Goal: Information Seeking & Learning: Learn about a topic

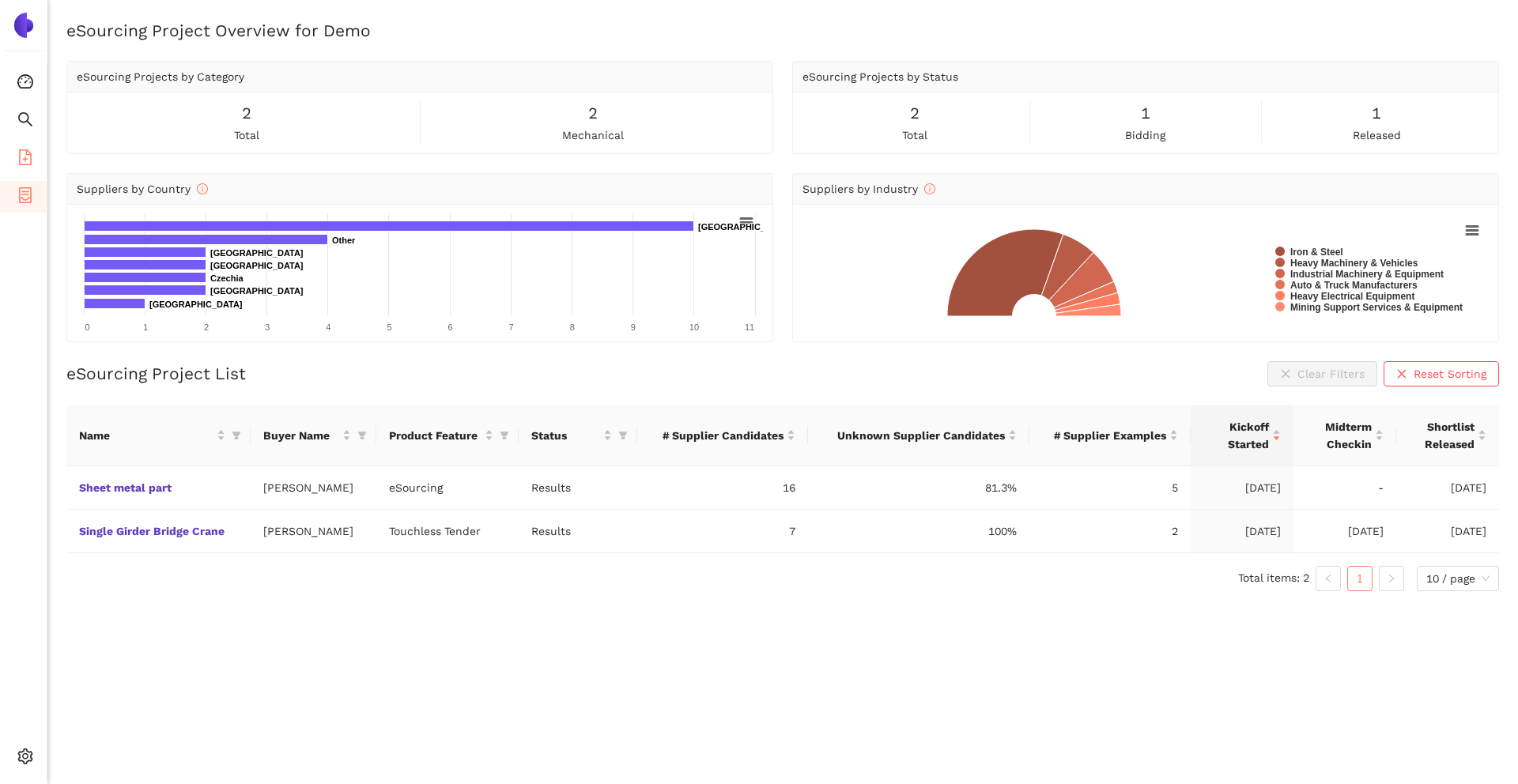
click at [32, 163] on icon "file-add" at bounding box center [25, 157] width 16 height 16
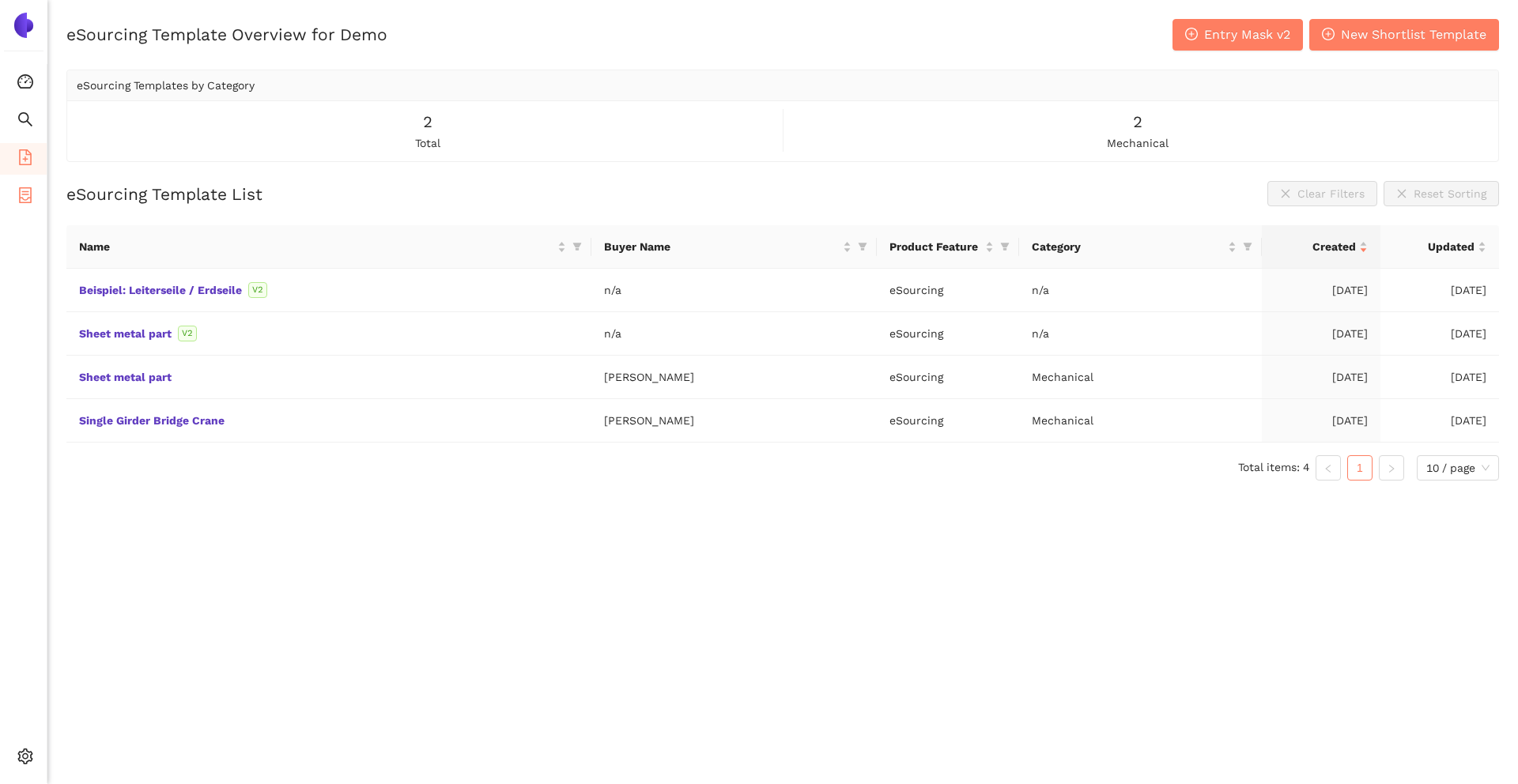
click at [41, 210] on span "eSourcing Projects" at bounding box center [92, 196] width 101 height 32
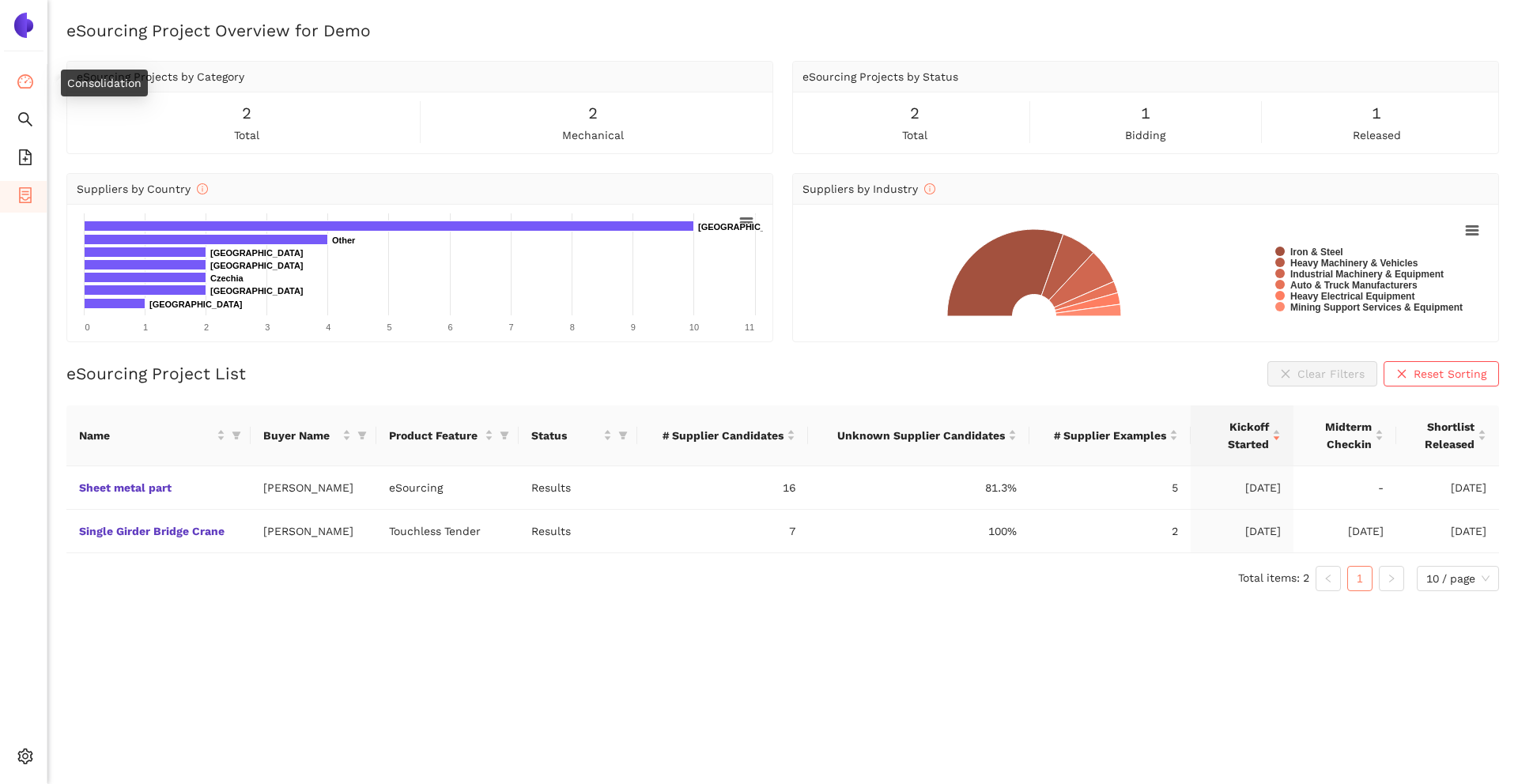
click at [28, 84] on icon "dashboard" at bounding box center [25, 82] width 16 height 16
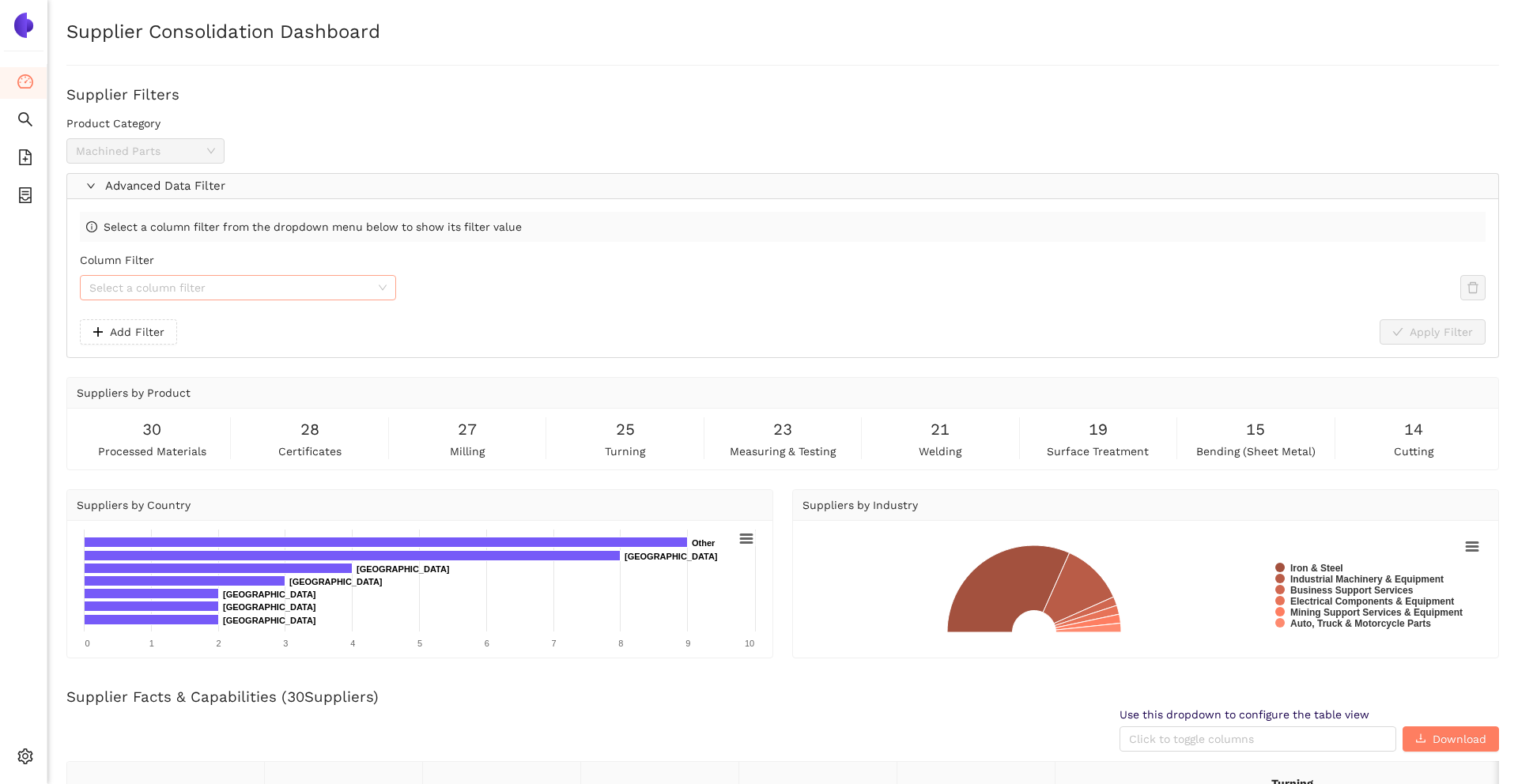
click at [205, 285] on input "Column Filter" at bounding box center [232, 288] width 286 height 23
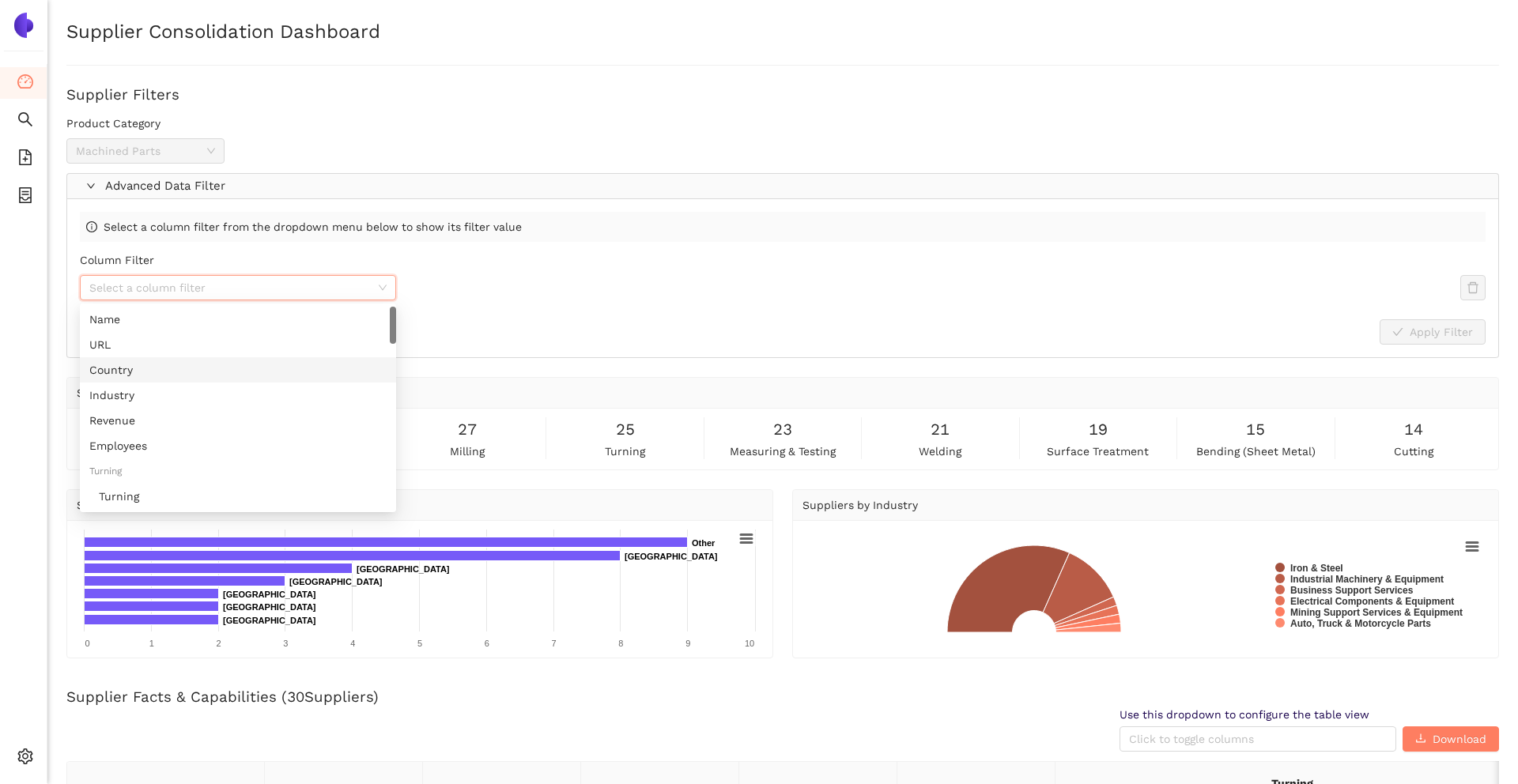
click at [495, 336] on div "Add Filter Apply Filter" at bounding box center [782, 331] width 1405 height 25
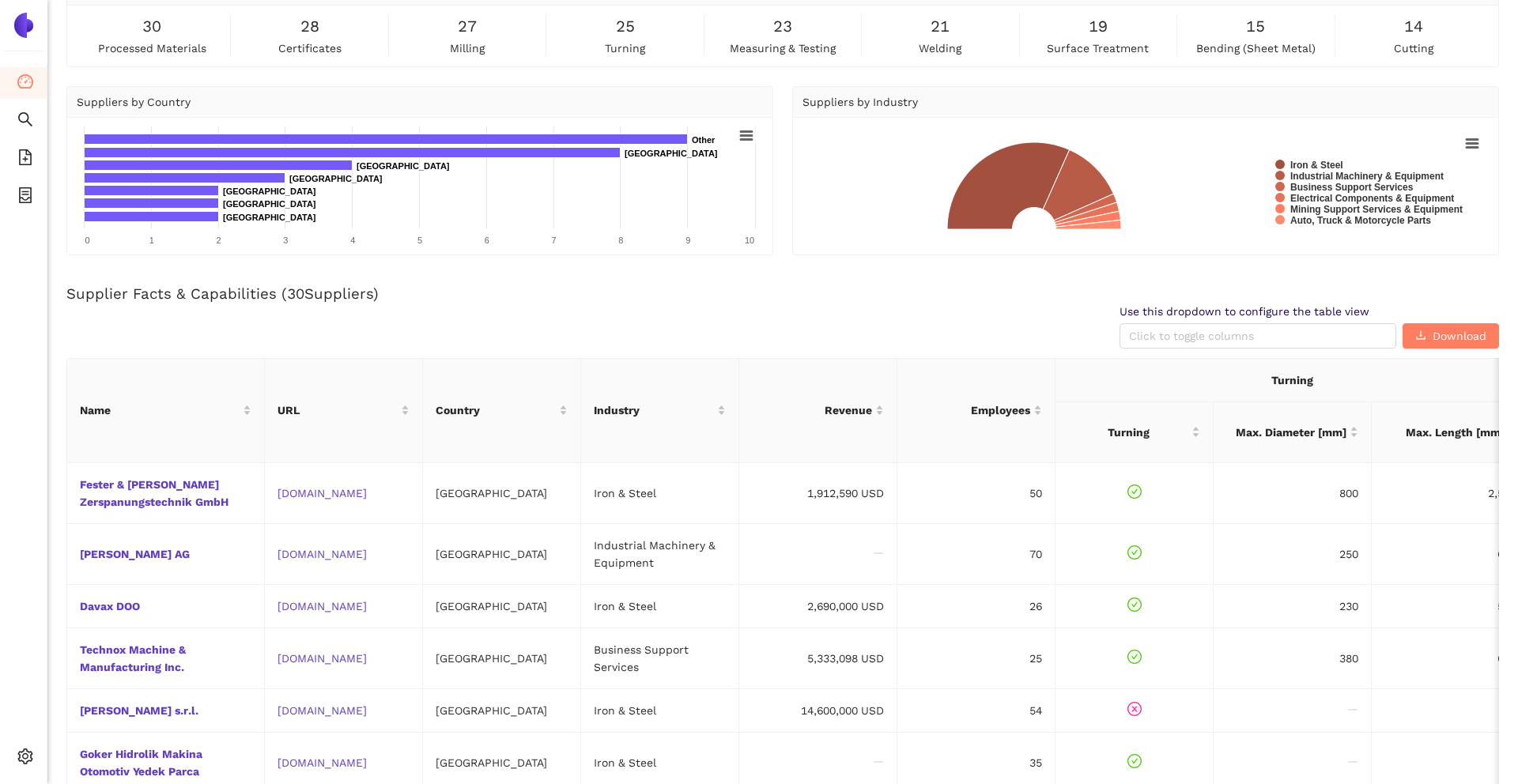
scroll to position [415, 0]
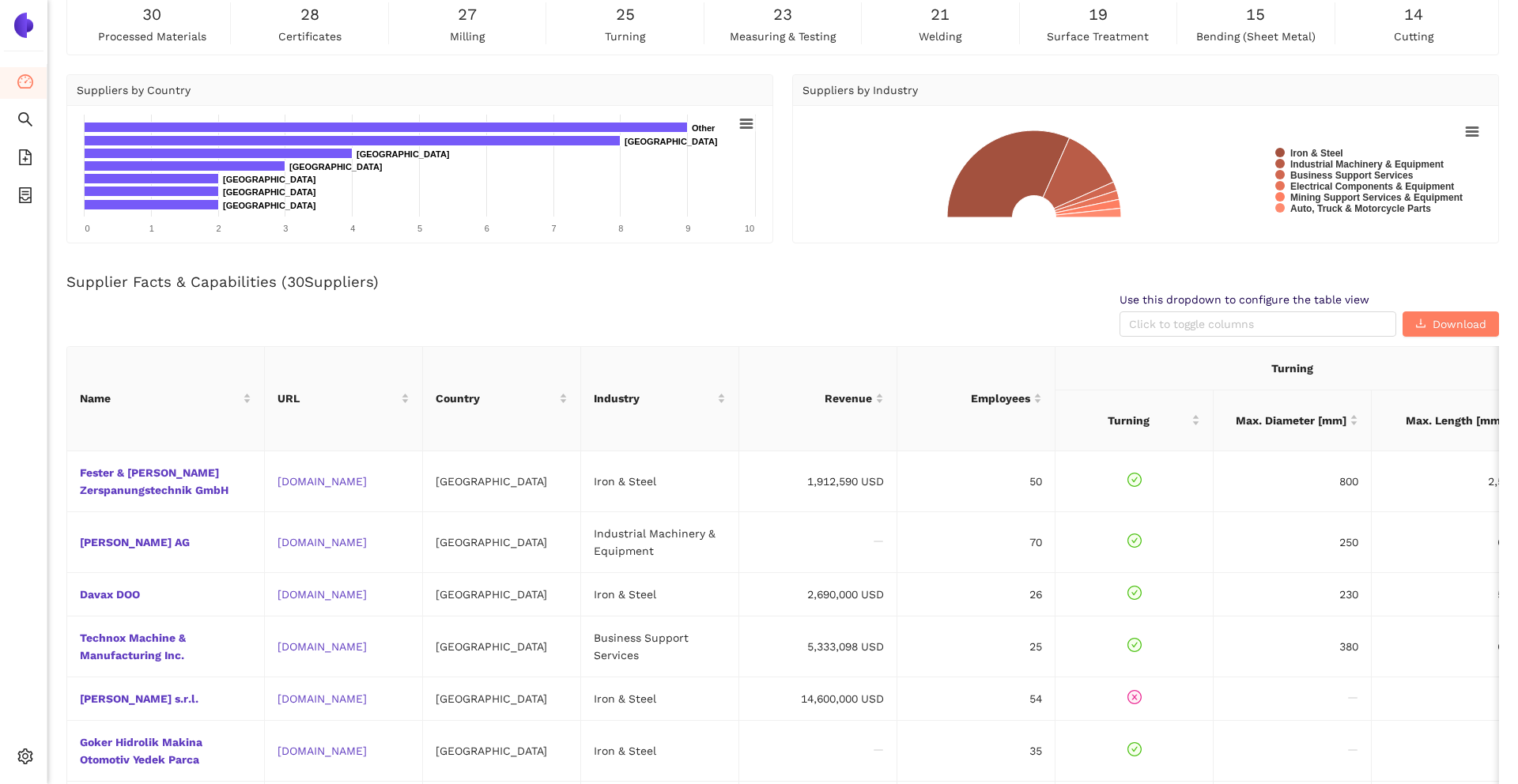
click at [480, 314] on div "Use this dropdown to configure the table view Click to toggle columns Download" at bounding box center [782, 314] width 1432 height 45
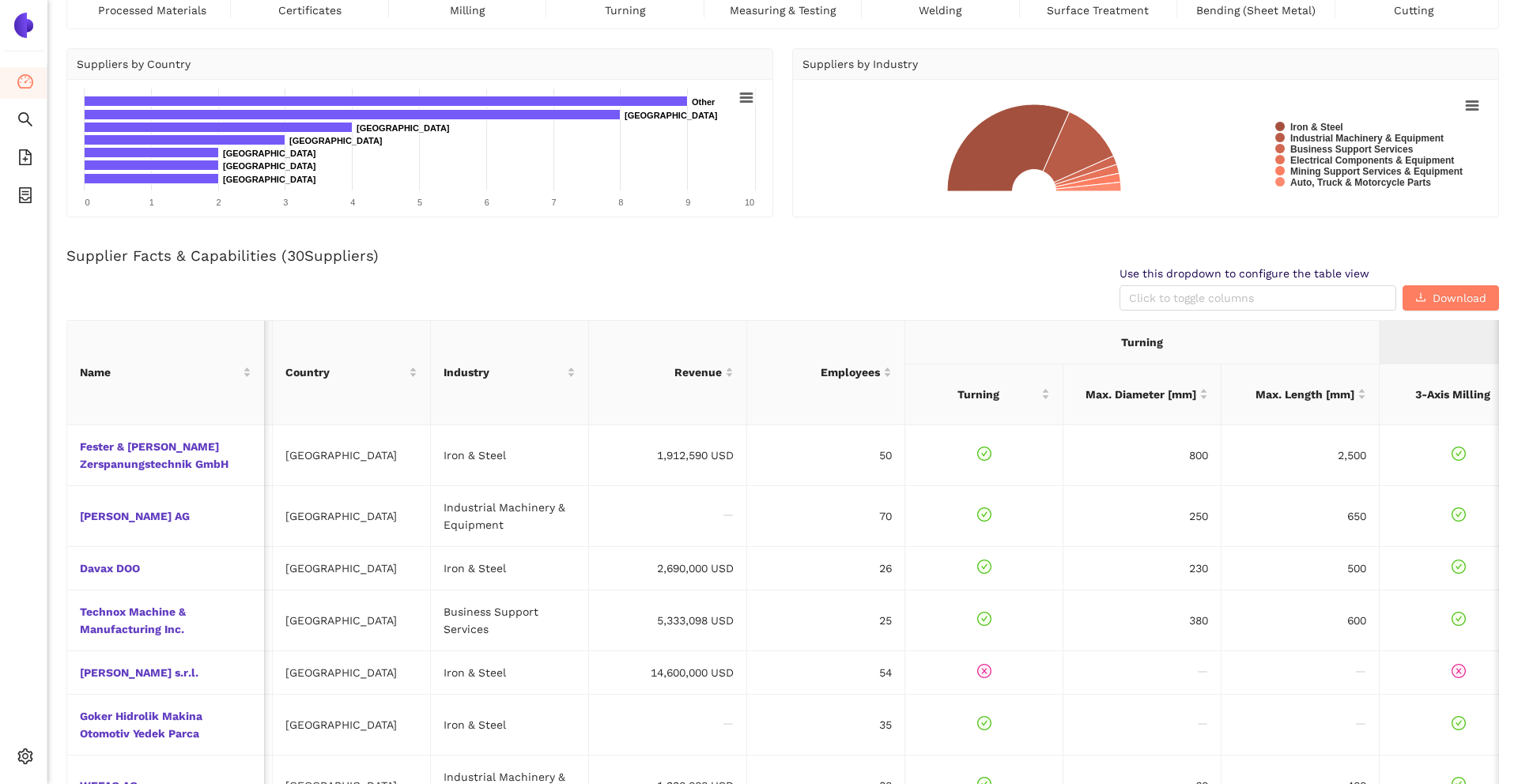
scroll to position [0, 0]
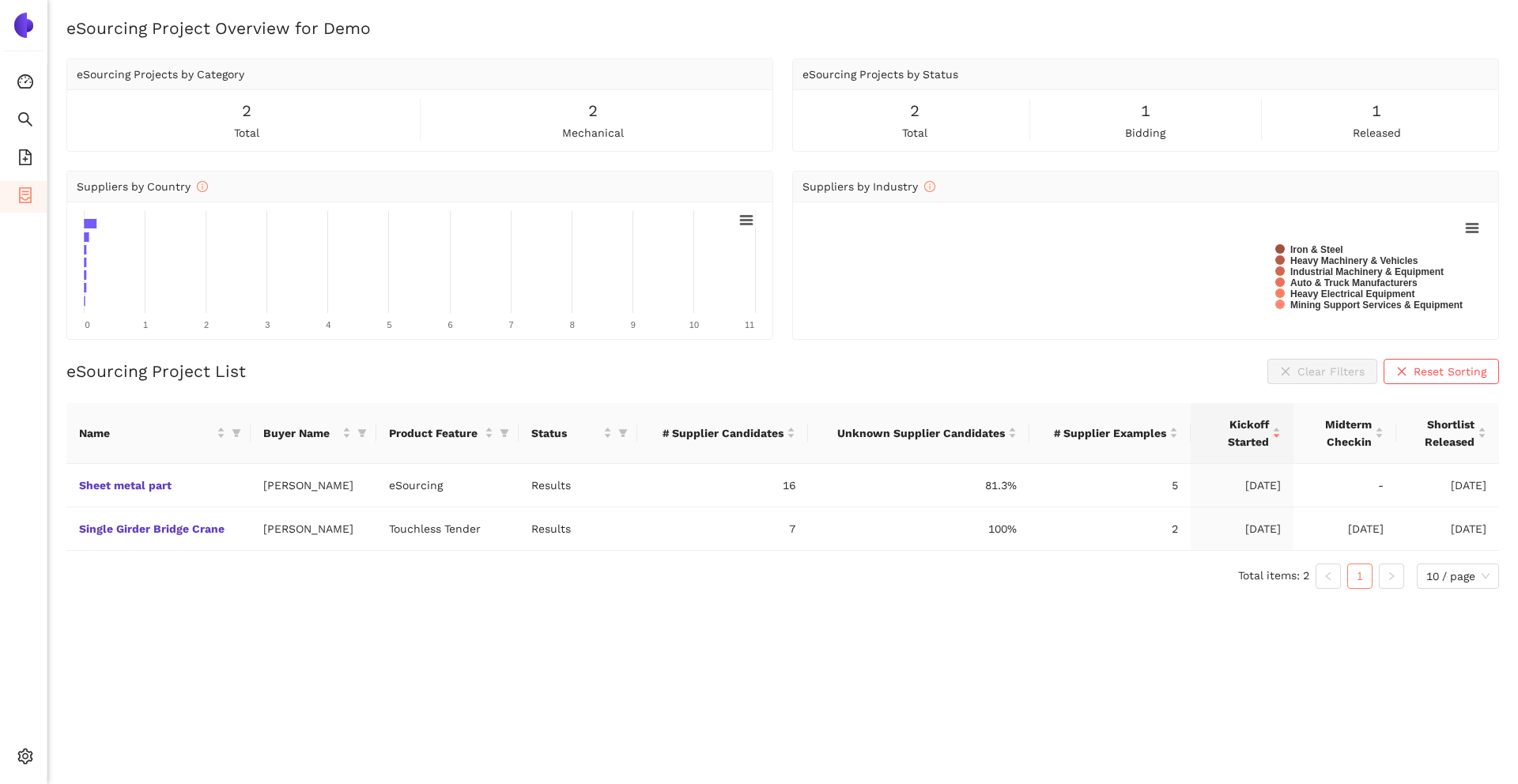
scroll to position [19, 0]
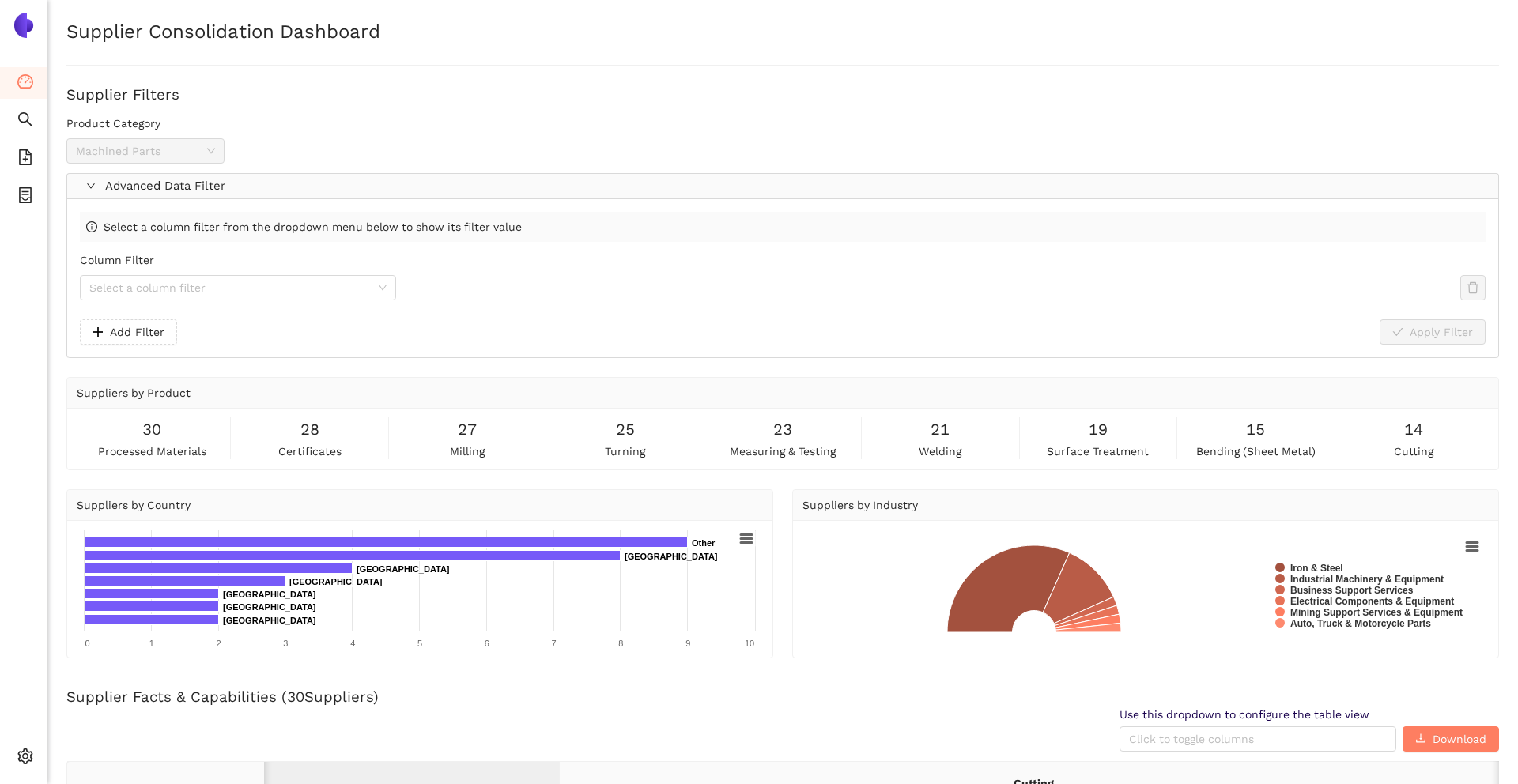
click at [345, 275] on div "Column Filter" at bounding box center [238, 262] width 316 height 23
click at [347, 288] on input "Column Filter" at bounding box center [232, 288] width 286 height 23
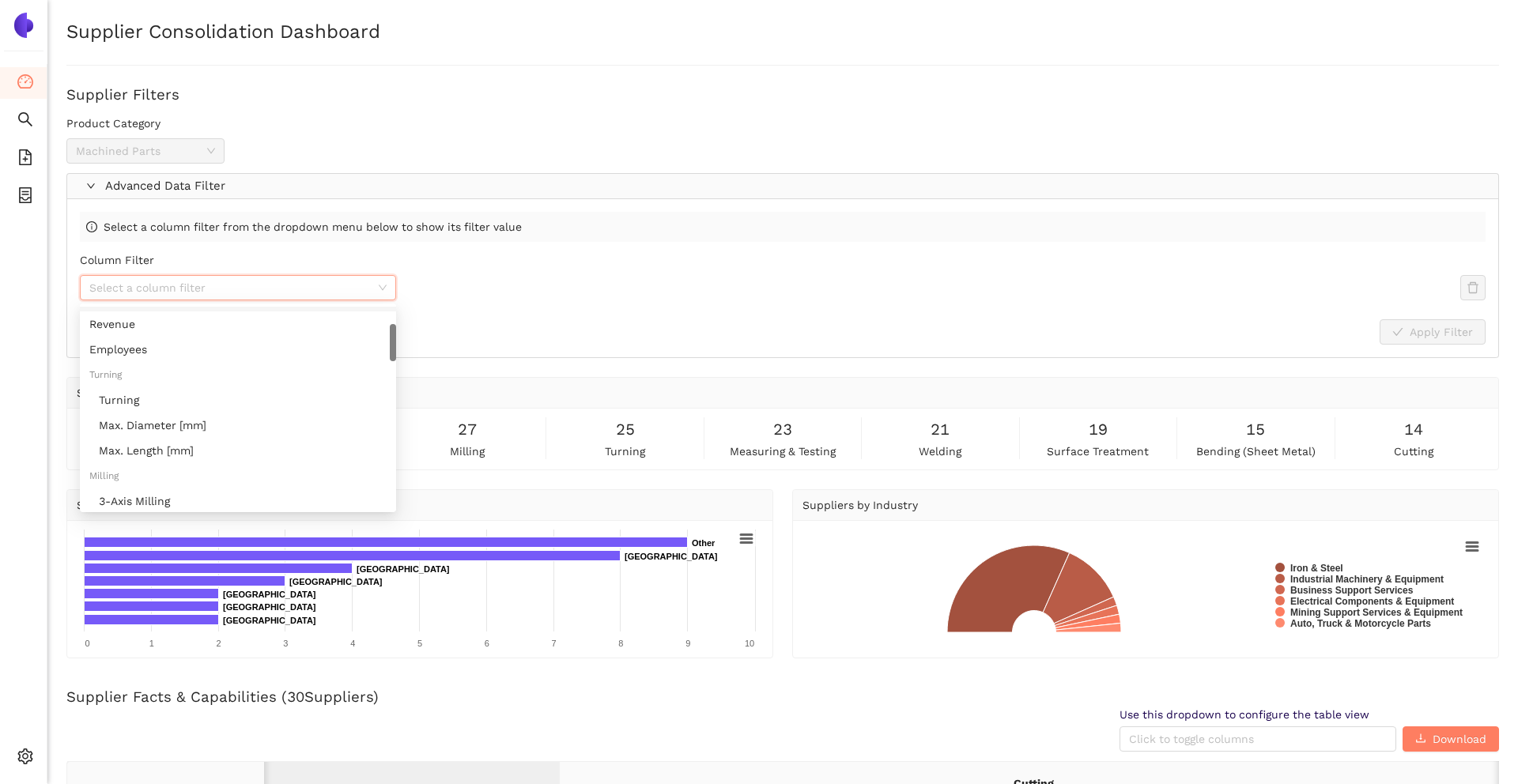
scroll to position [96, 0]
click at [200, 400] on div "Turning" at bounding box center [242, 400] width 288 height 17
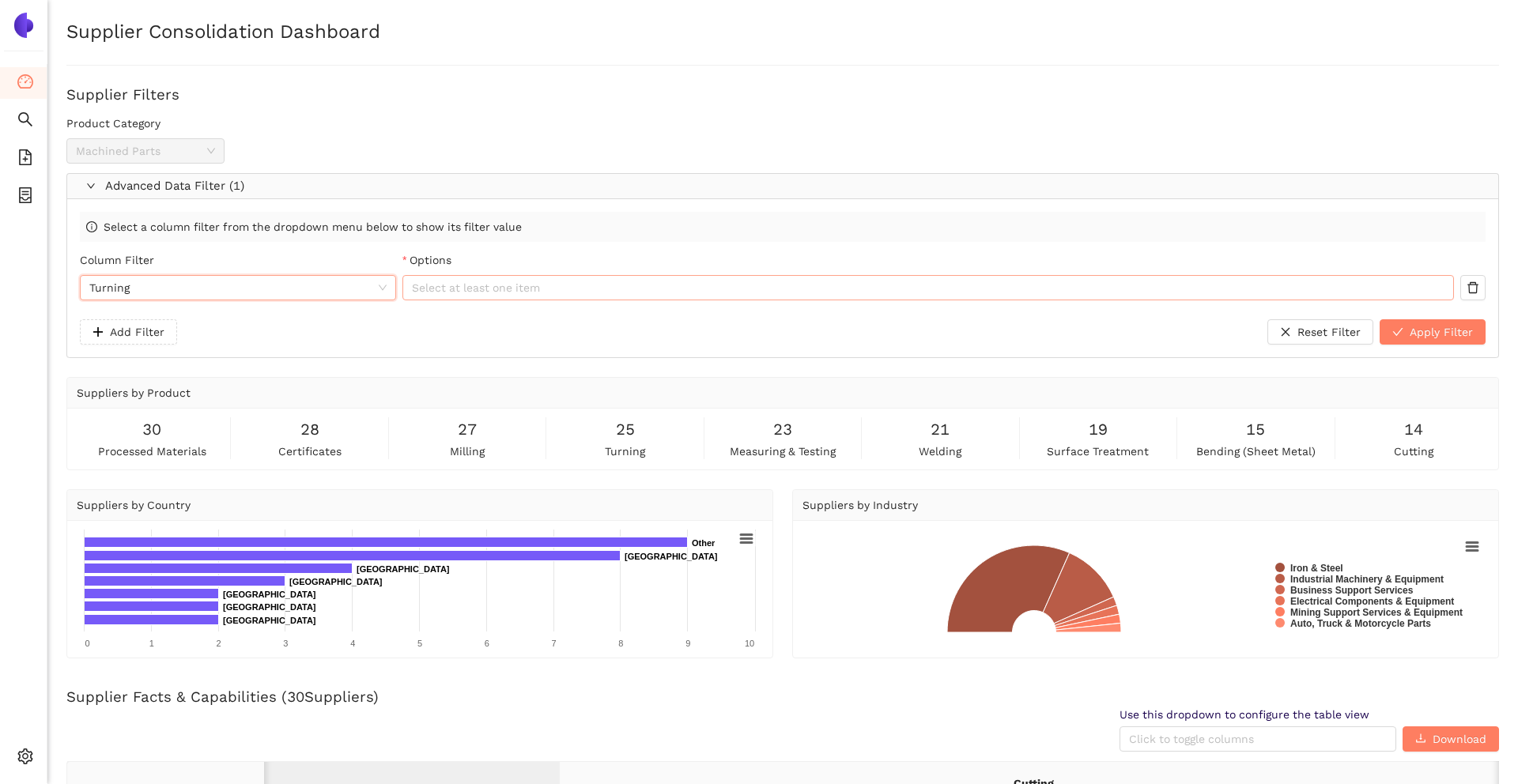
click at [454, 279] on div at bounding box center [920, 287] width 1028 height 19
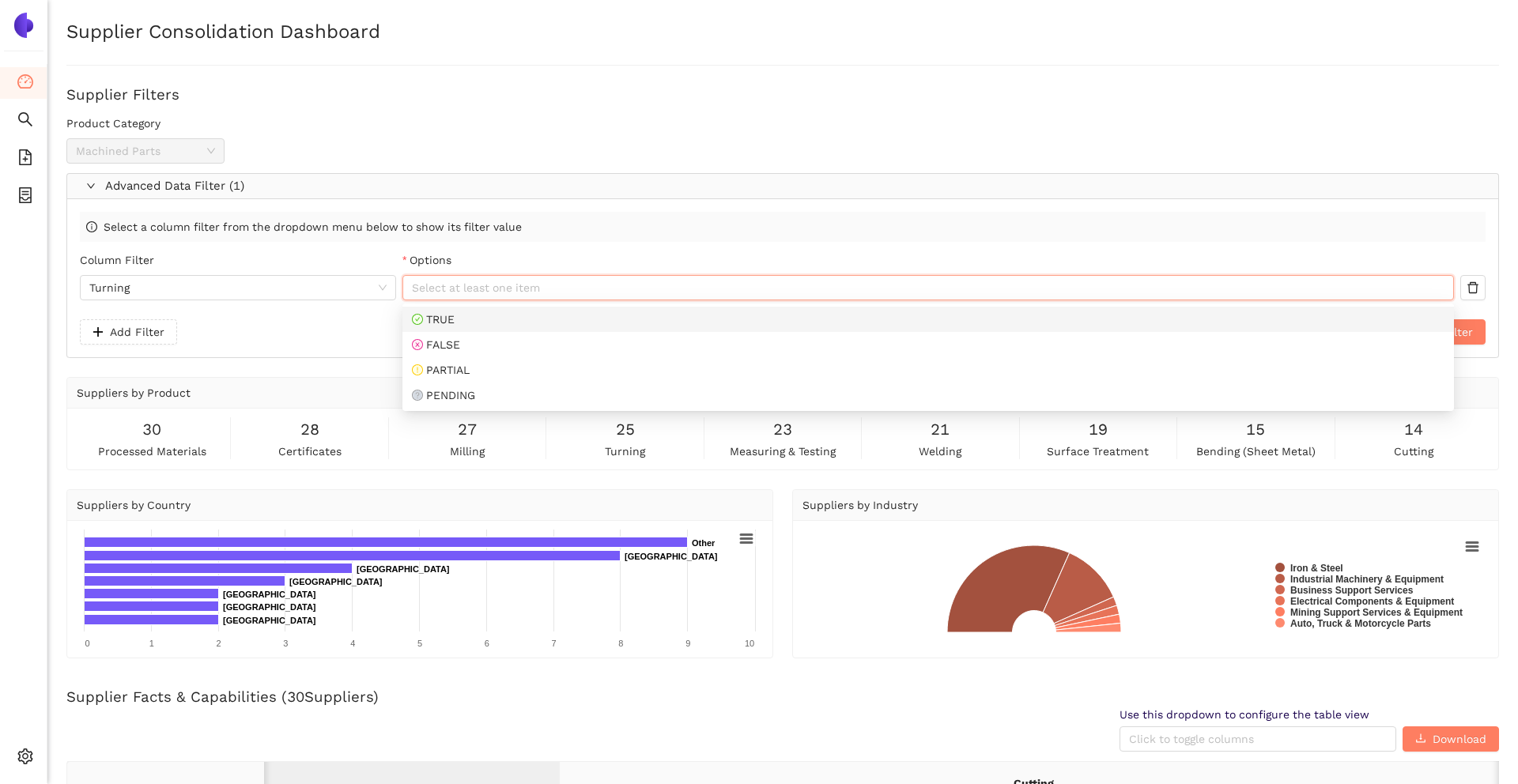
click at [460, 327] on div "TRUE" at bounding box center [927, 319] width 1032 height 17
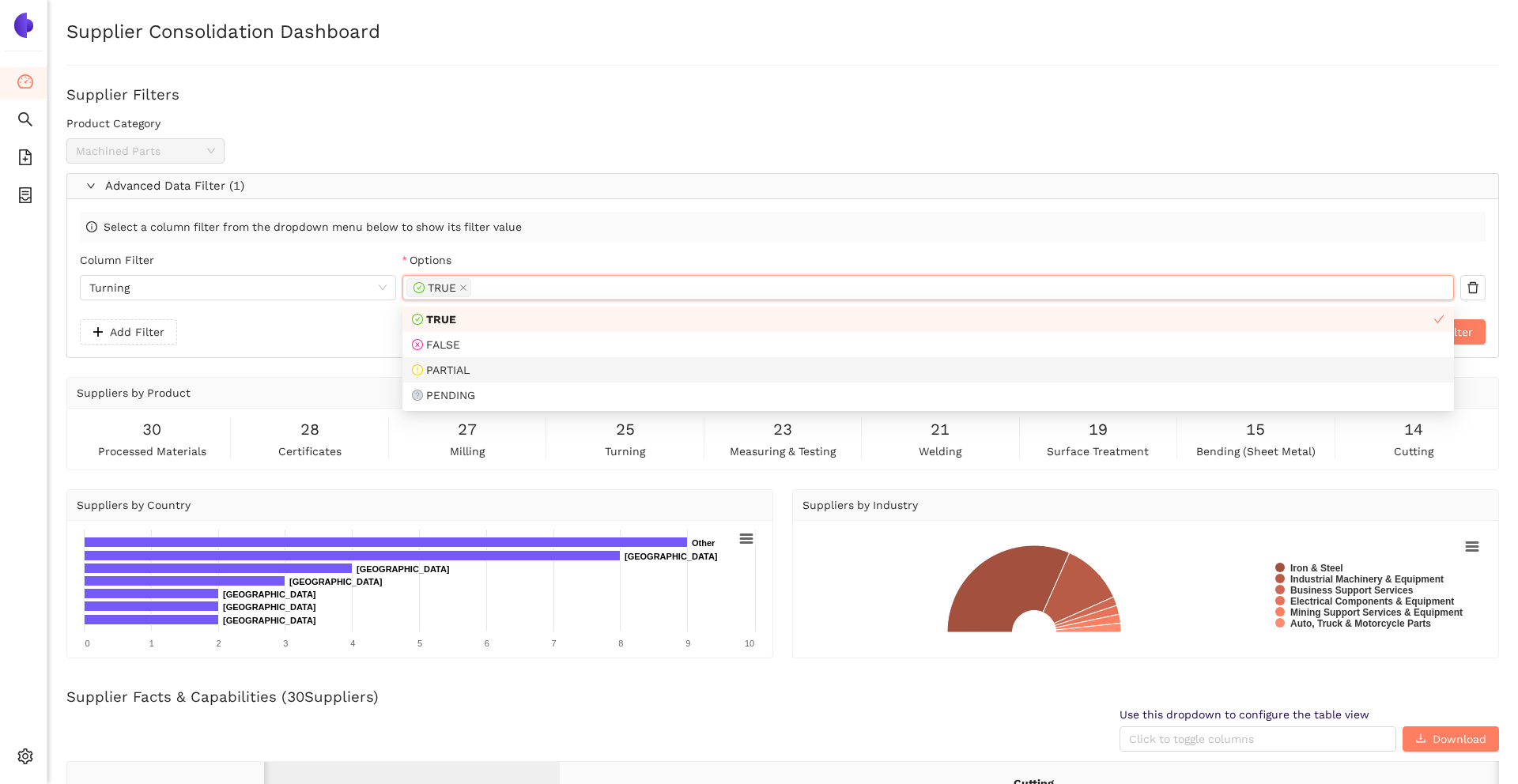
click at [468, 360] on div "PARTIAL" at bounding box center [928, 369] width 1051 height 25
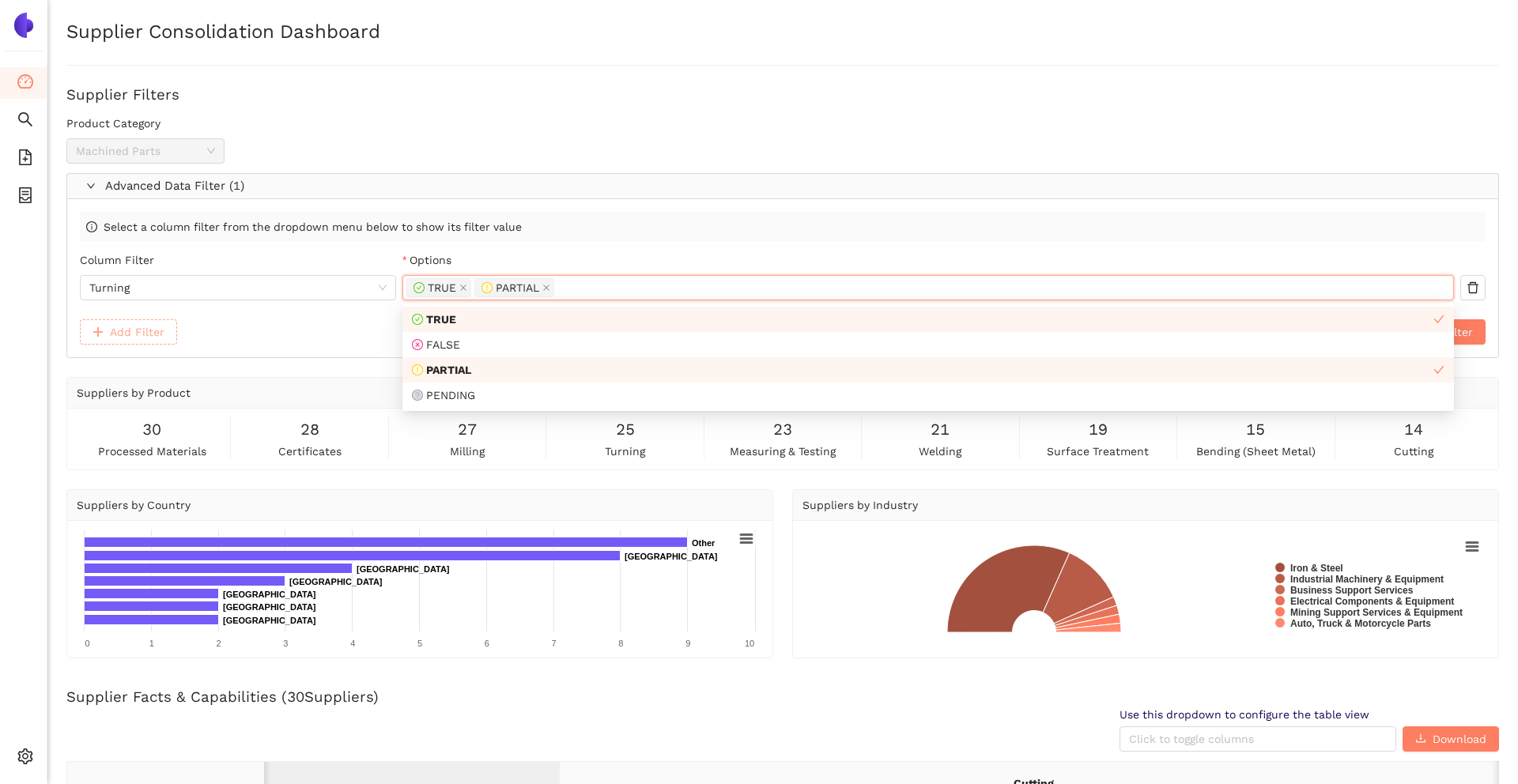
click at [164, 331] on button "Add Filter" at bounding box center [129, 331] width 97 height 25
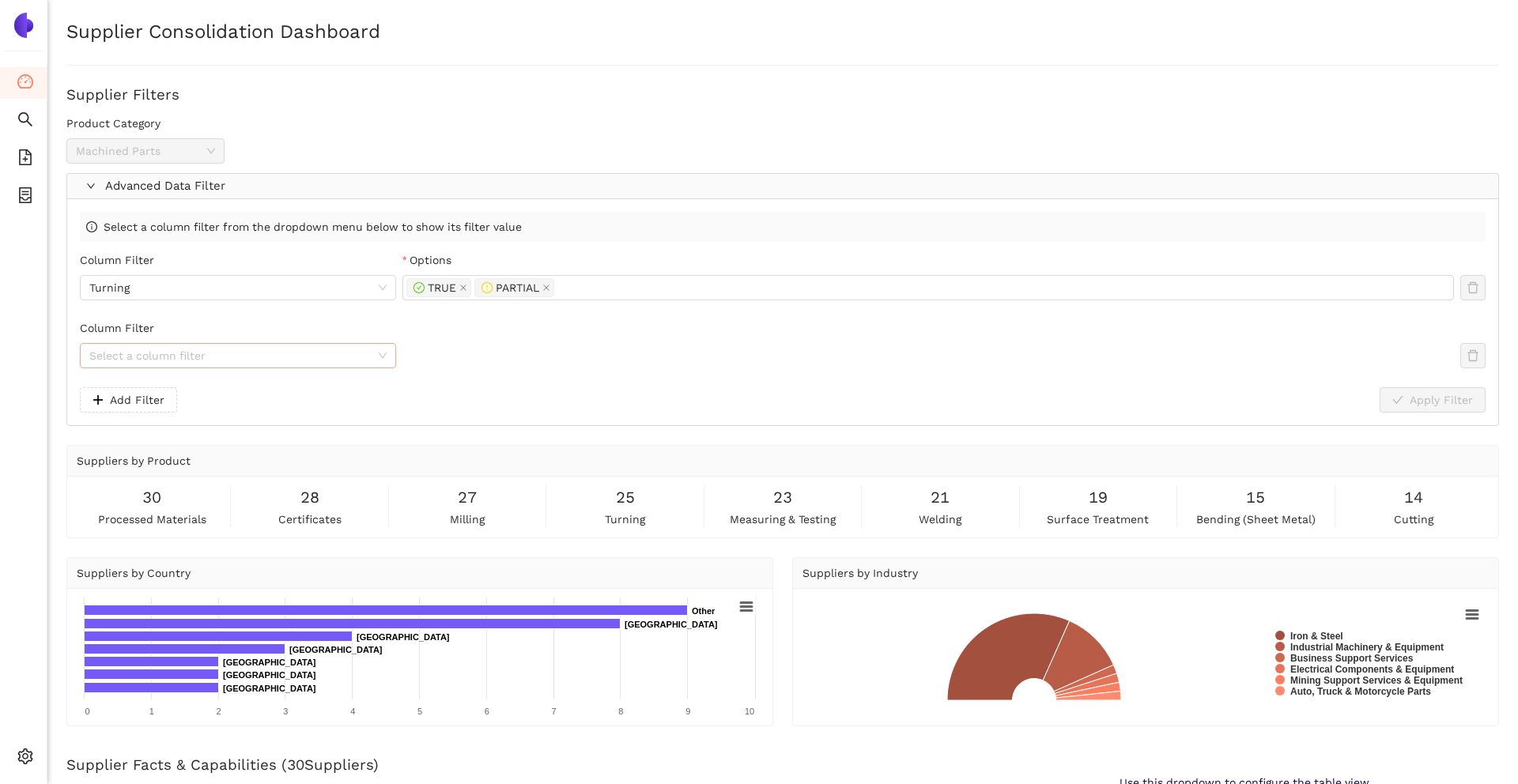
click at [169, 366] on input "Column Filter" at bounding box center [232, 355] width 286 height 23
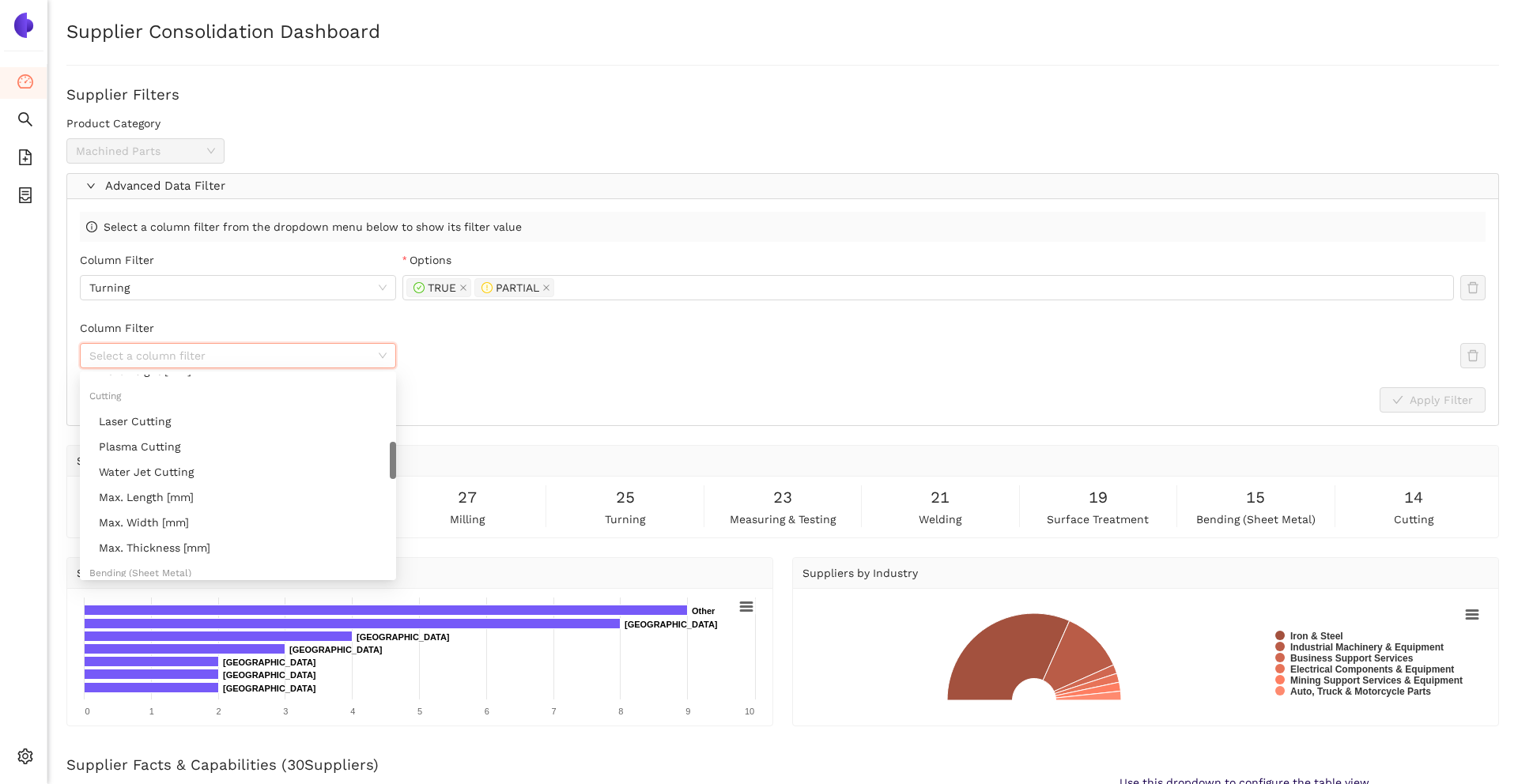
scroll to position [397, 0]
click at [168, 446] on div "Plasma Cutting" at bounding box center [242, 445] width 288 height 17
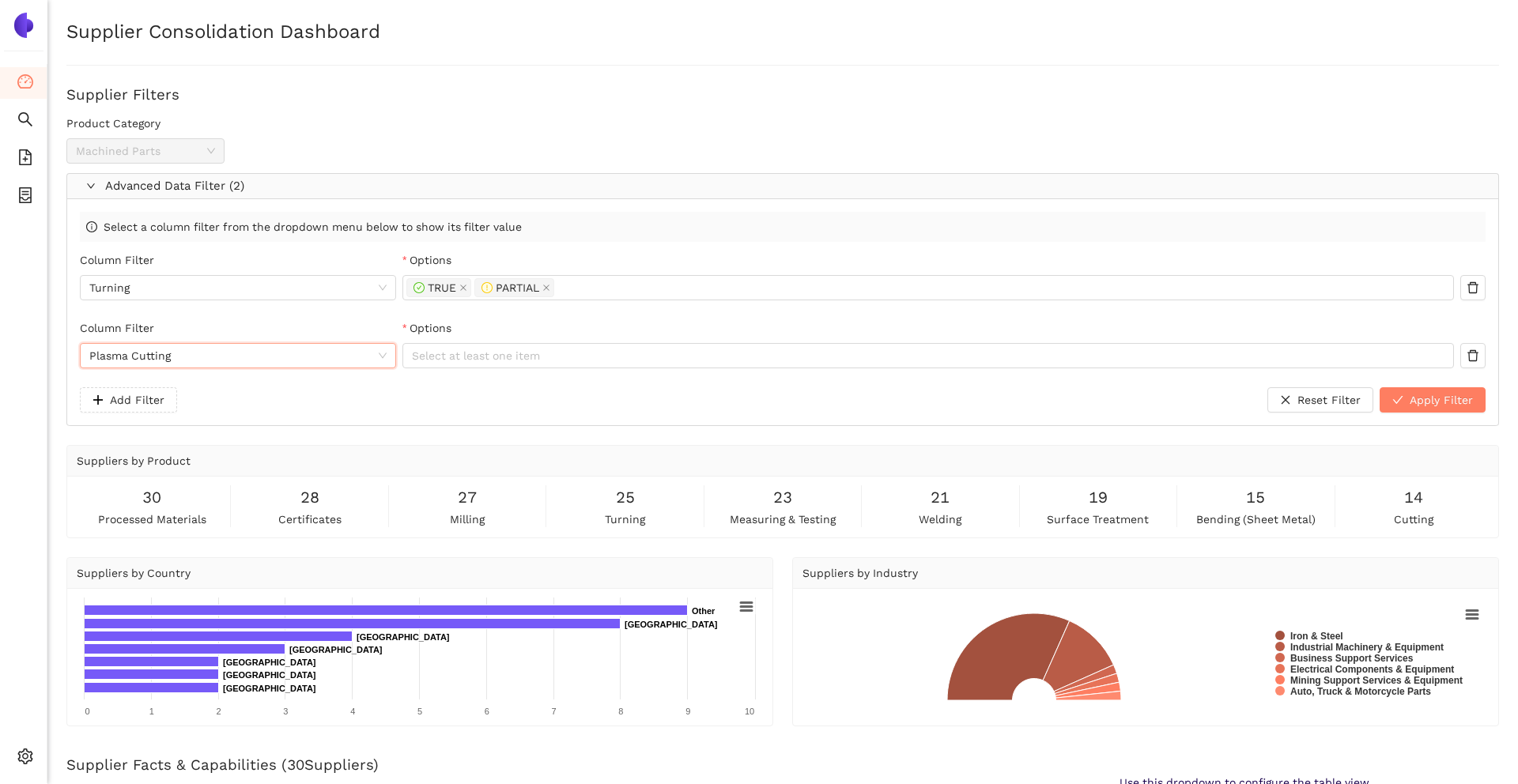
click at [452, 337] on div "Options" at bounding box center [928, 330] width 1051 height 23
click at [458, 356] on div at bounding box center [920, 355] width 1028 height 19
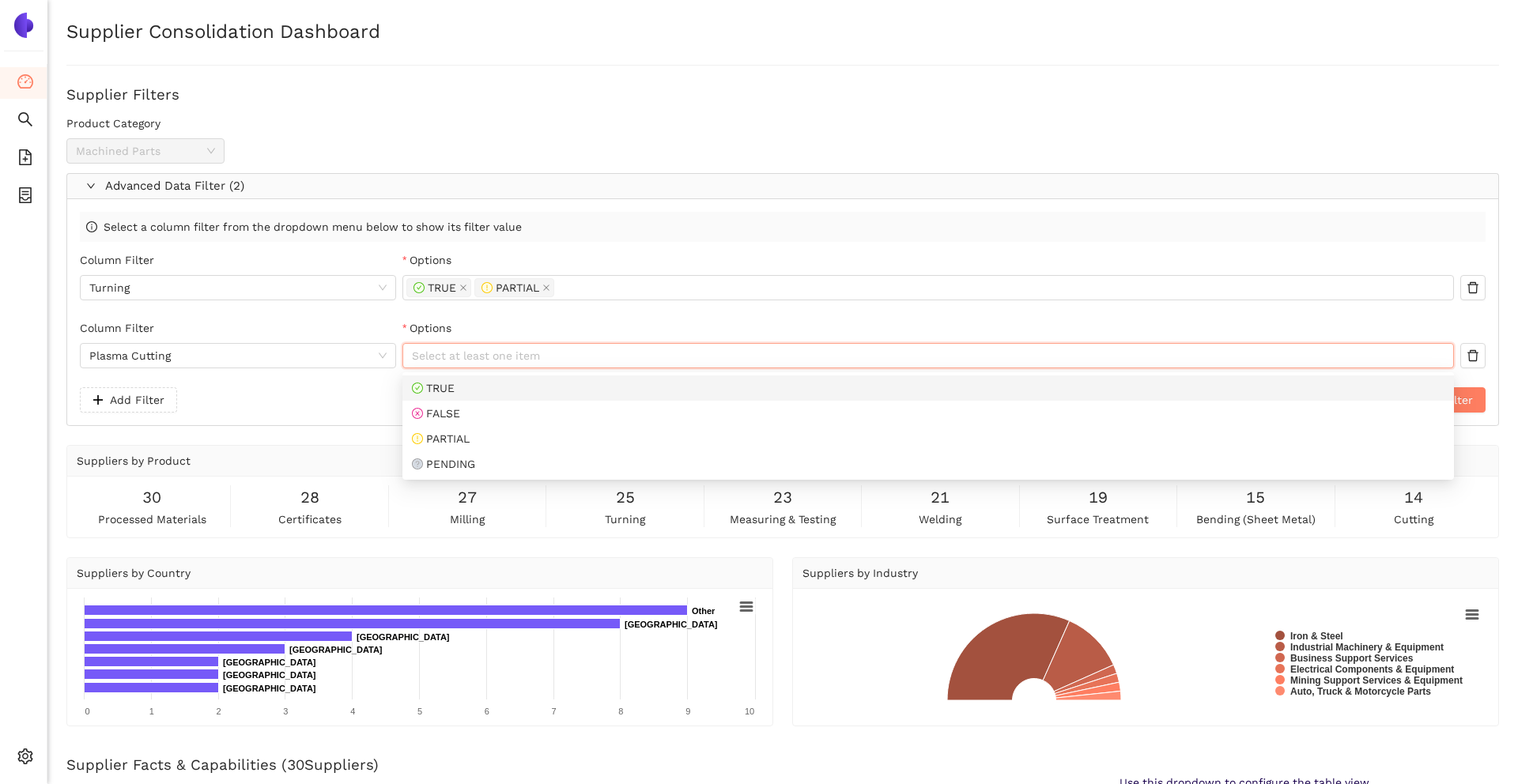
click at [469, 394] on div "TRUE" at bounding box center [927, 387] width 1032 height 17
click at [474, 430] on div "PARTIAL" at bounding box center [927, 438] width 1032 height 17
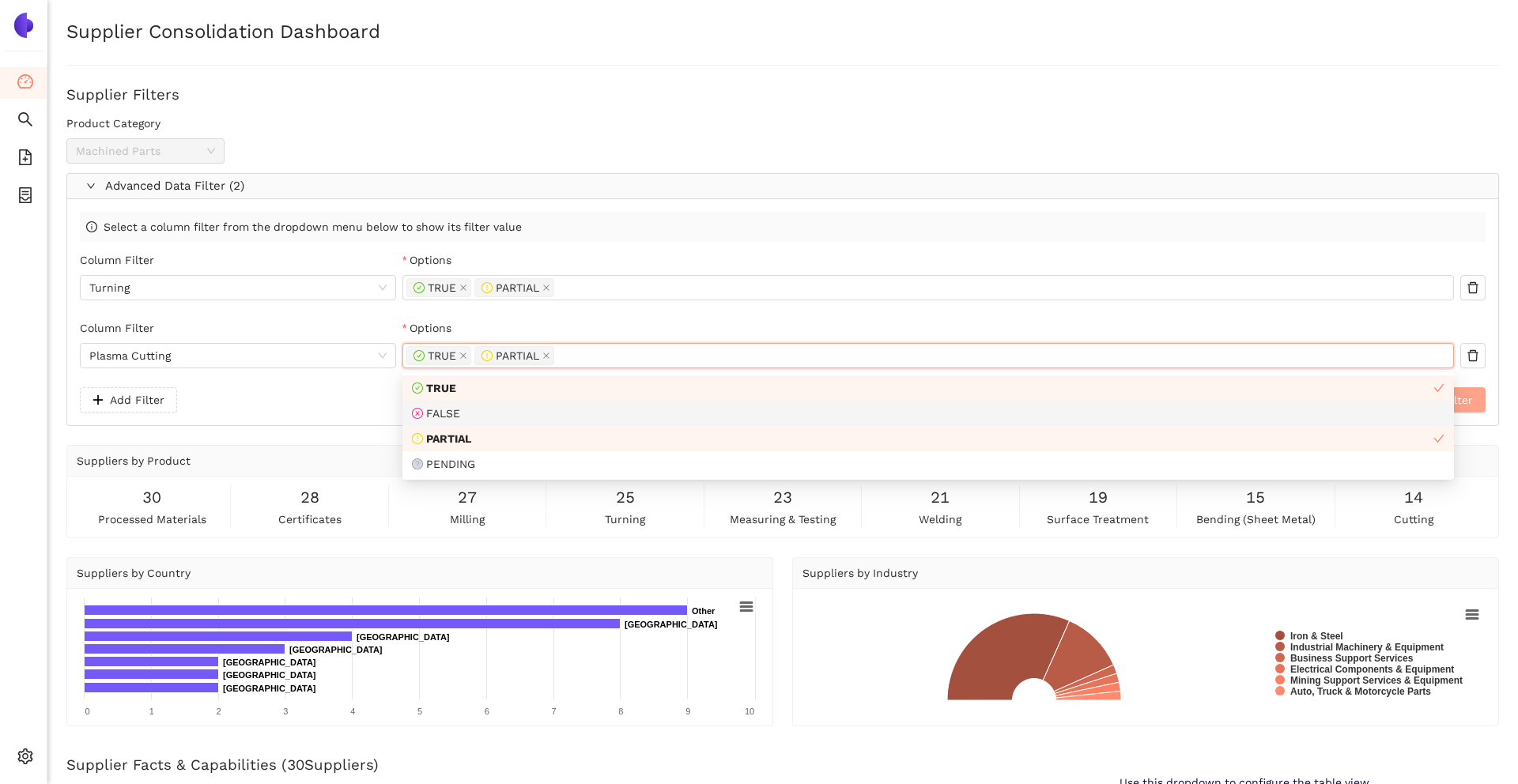
click at [1458, 409] on button "Apply Filter" at bounding box center [1432, 399] width 106 height 25
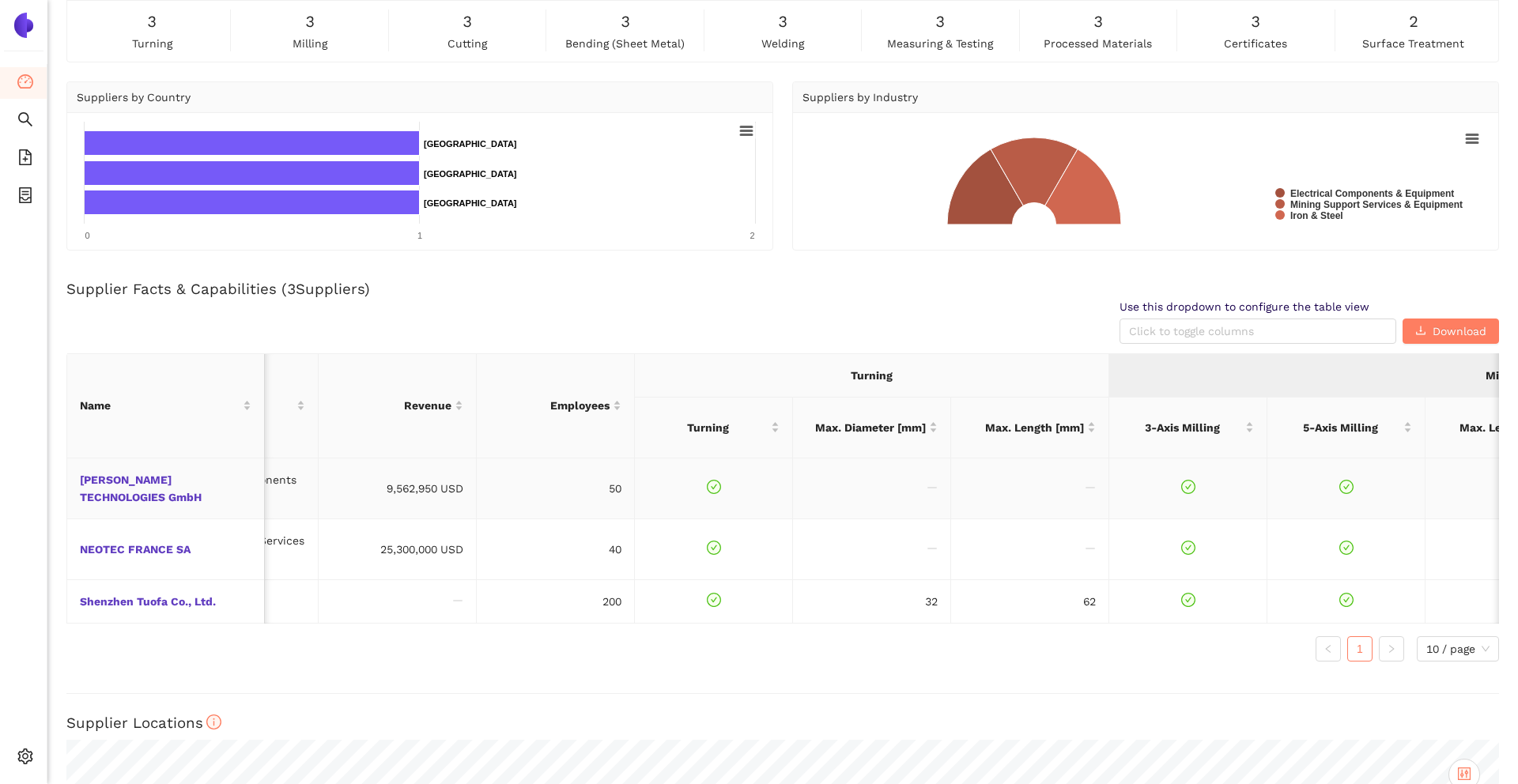
scroll to position [0, 419]
drag, startPoint x: 853, startPoint y: 369, endPoint x: 892, endPoint y: 376, distance: 39.6
click at [892, 376] on th "Turning" at bounding box center [873, 376] width 474 height 44
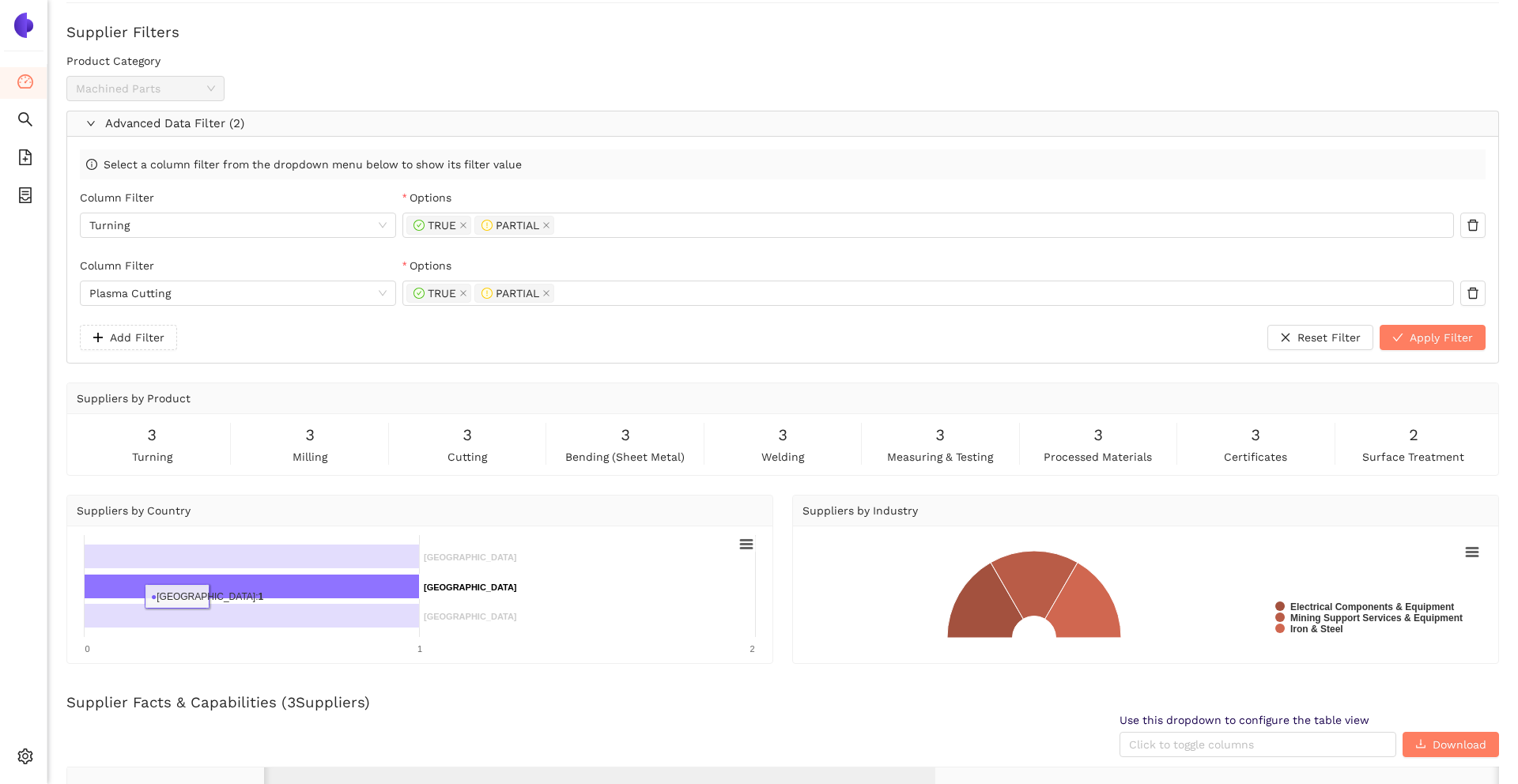
scroll to position [0, 0]
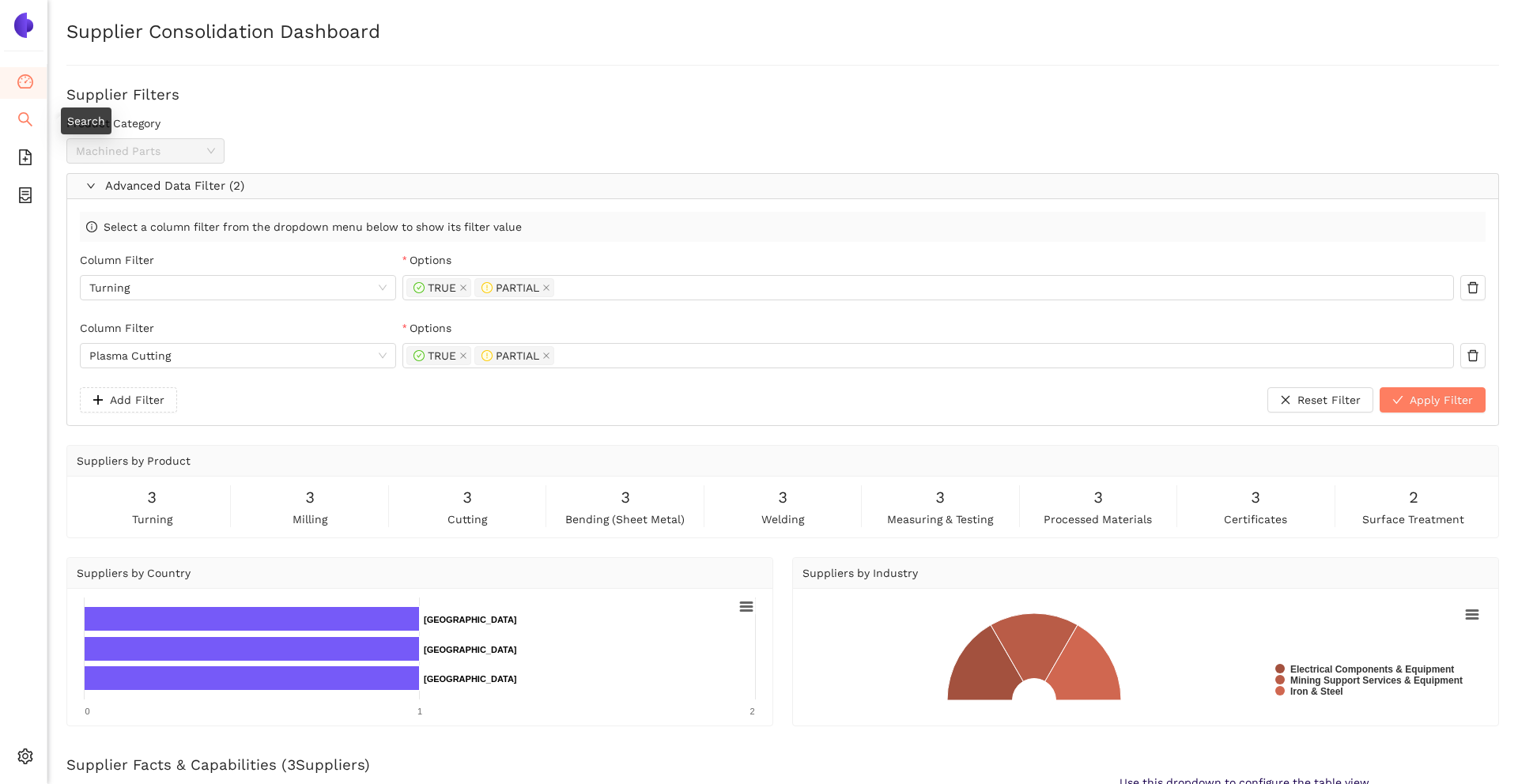
click at [22, 113] on icon "search" at bounding box center [25, 120] width 15 height 15
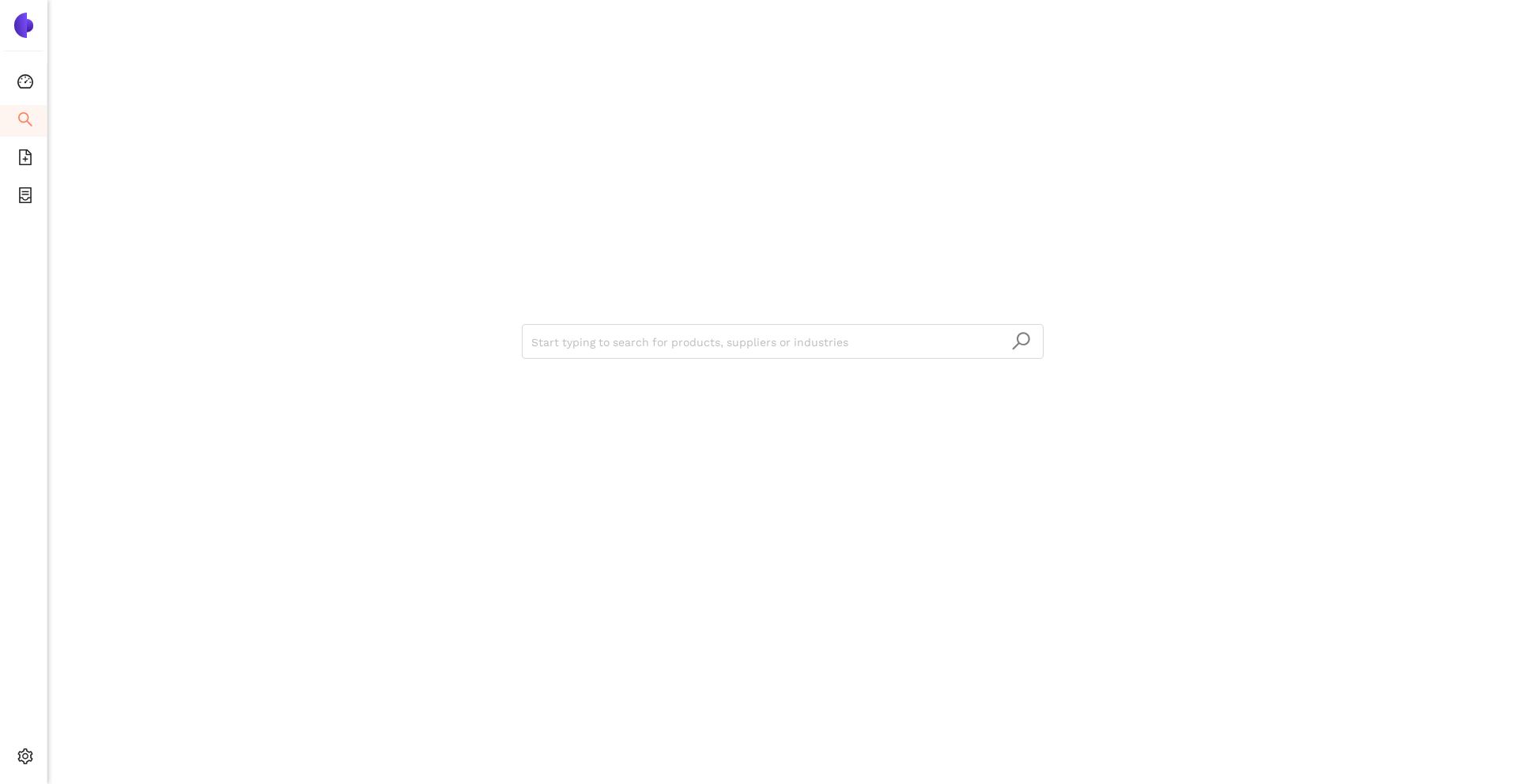
click at [191, 113] on div "Start typing to search for products, suppliers or industries" at bounding box center [782, 392] width 1470 height 784
click at [228, 113] on div "Start typing to search for products, suppliers or industries" at bounding box center [782, 392] width 1470 height 784
click at [578, 356] on input "search" at bounding box center [782, 342] width 503 height 35
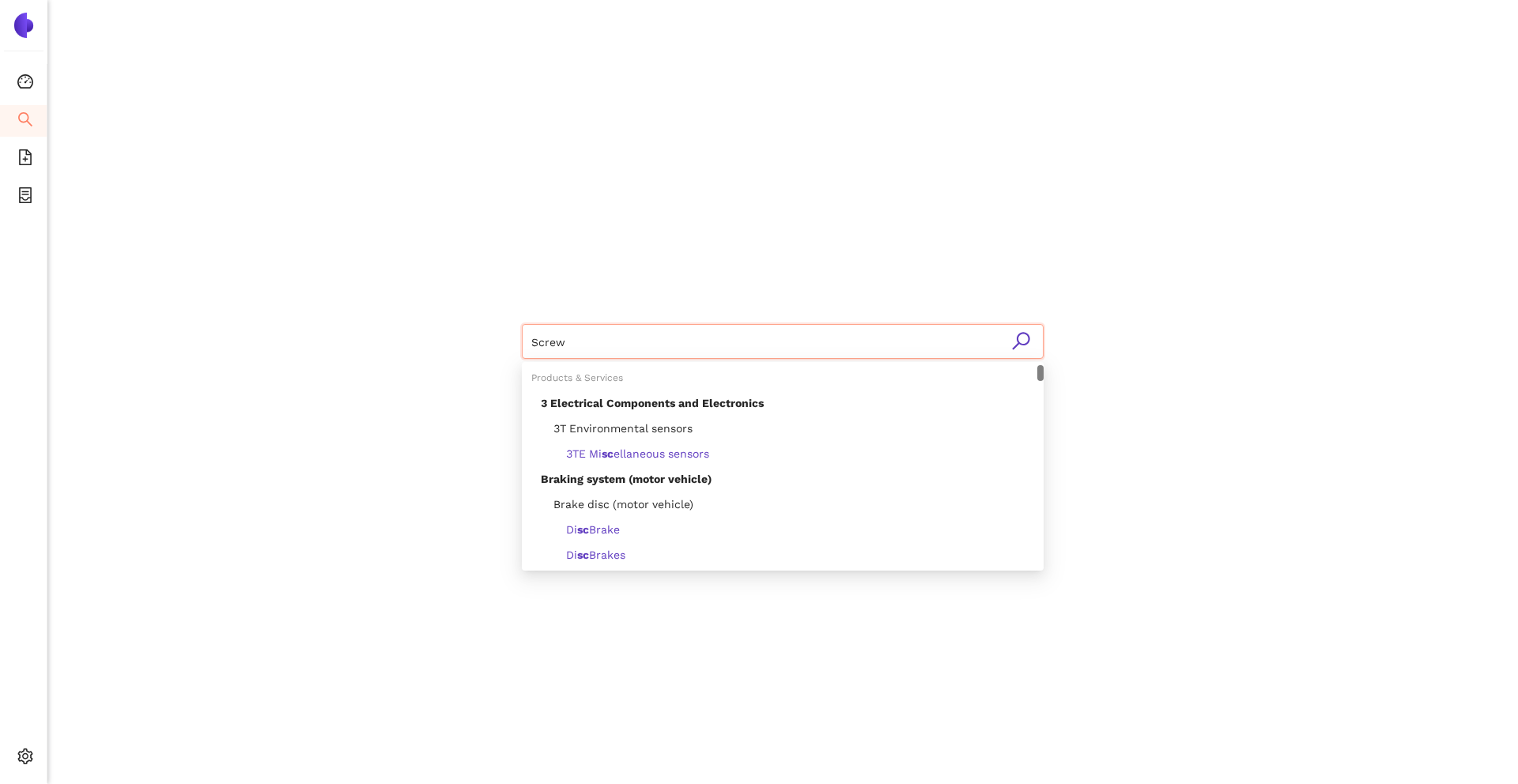
type input "Screws"
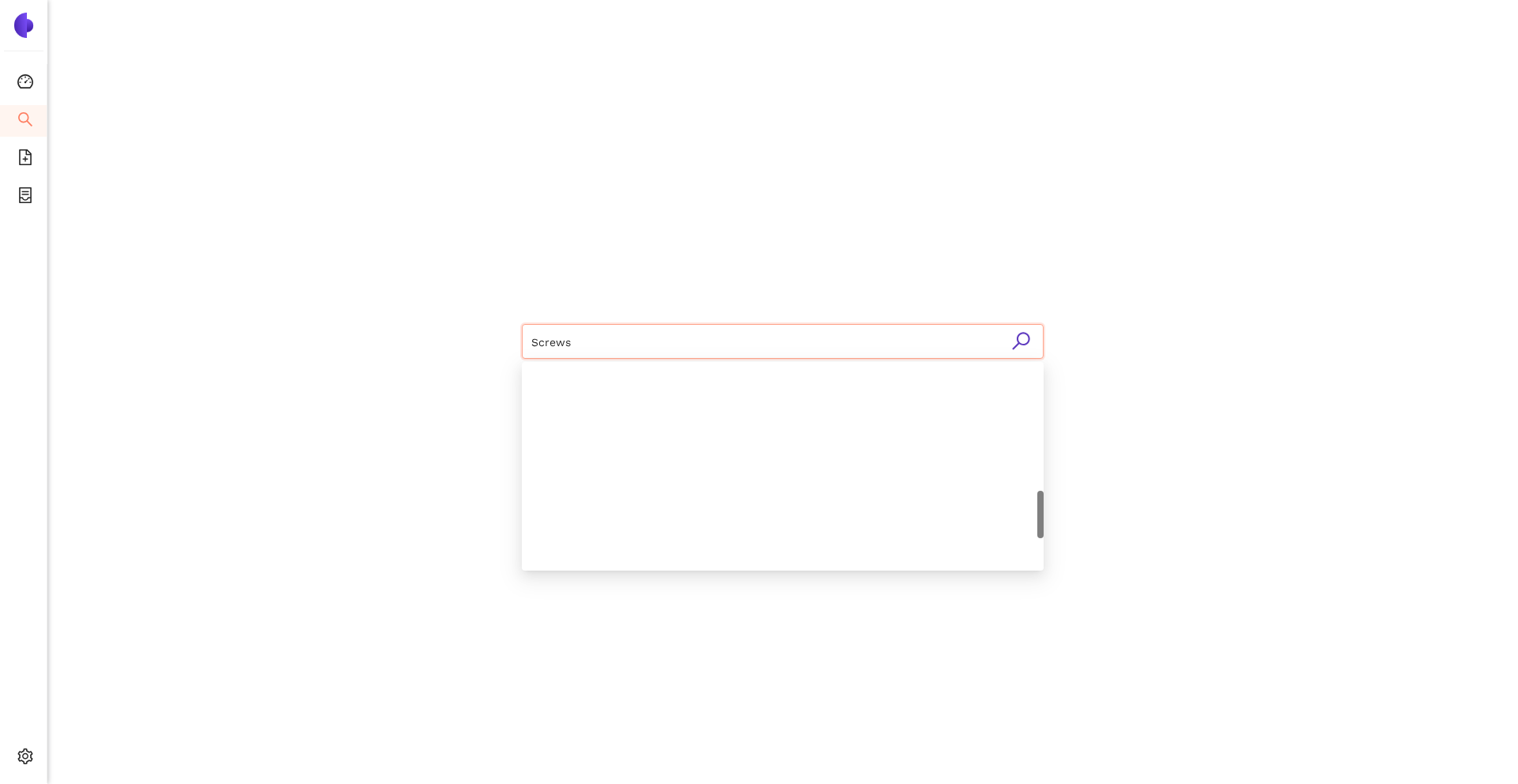
scroll to position [601, 0]
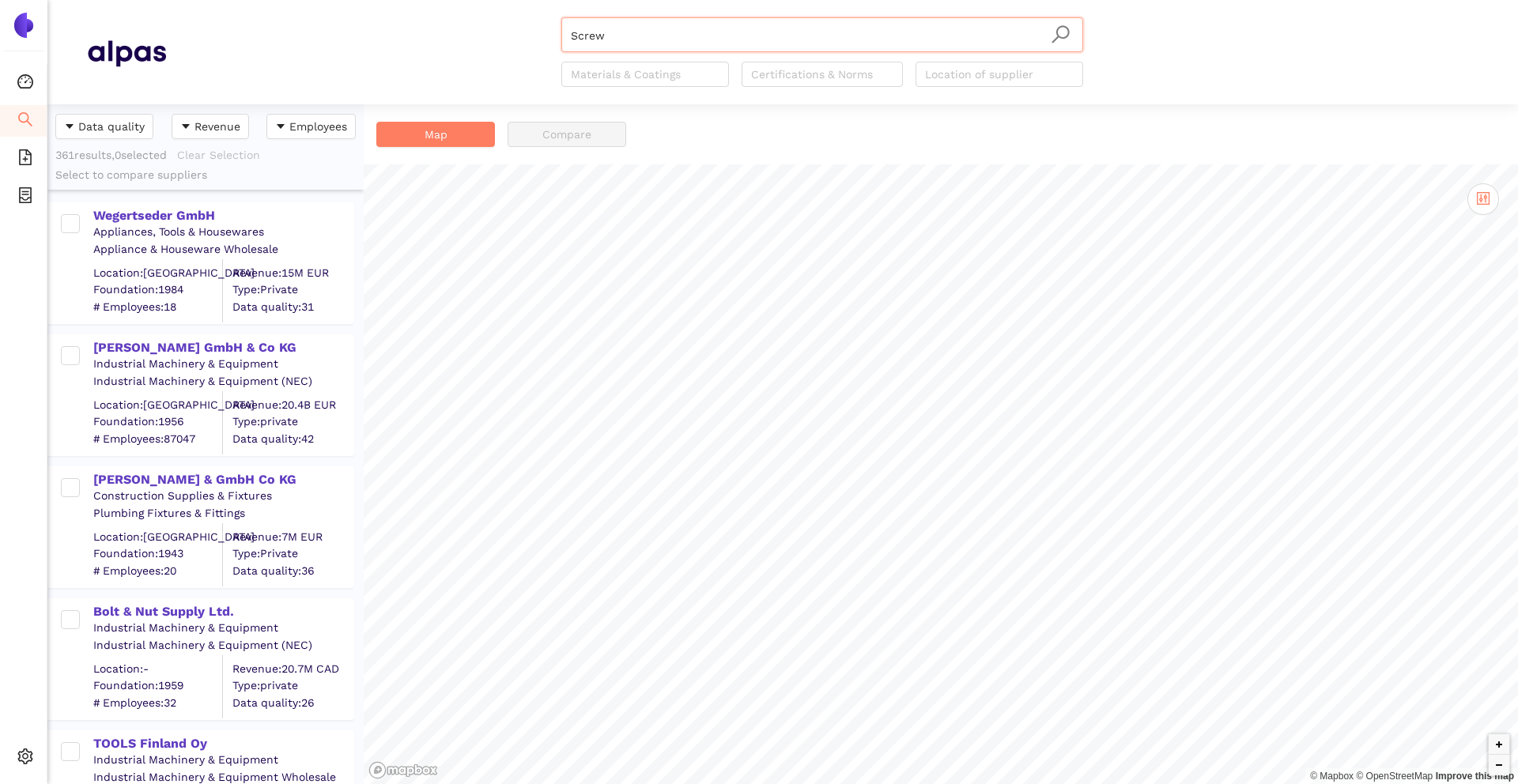
click at [618, 32] on input "Screw" at bounding box center [822, 35] width 503 height 35
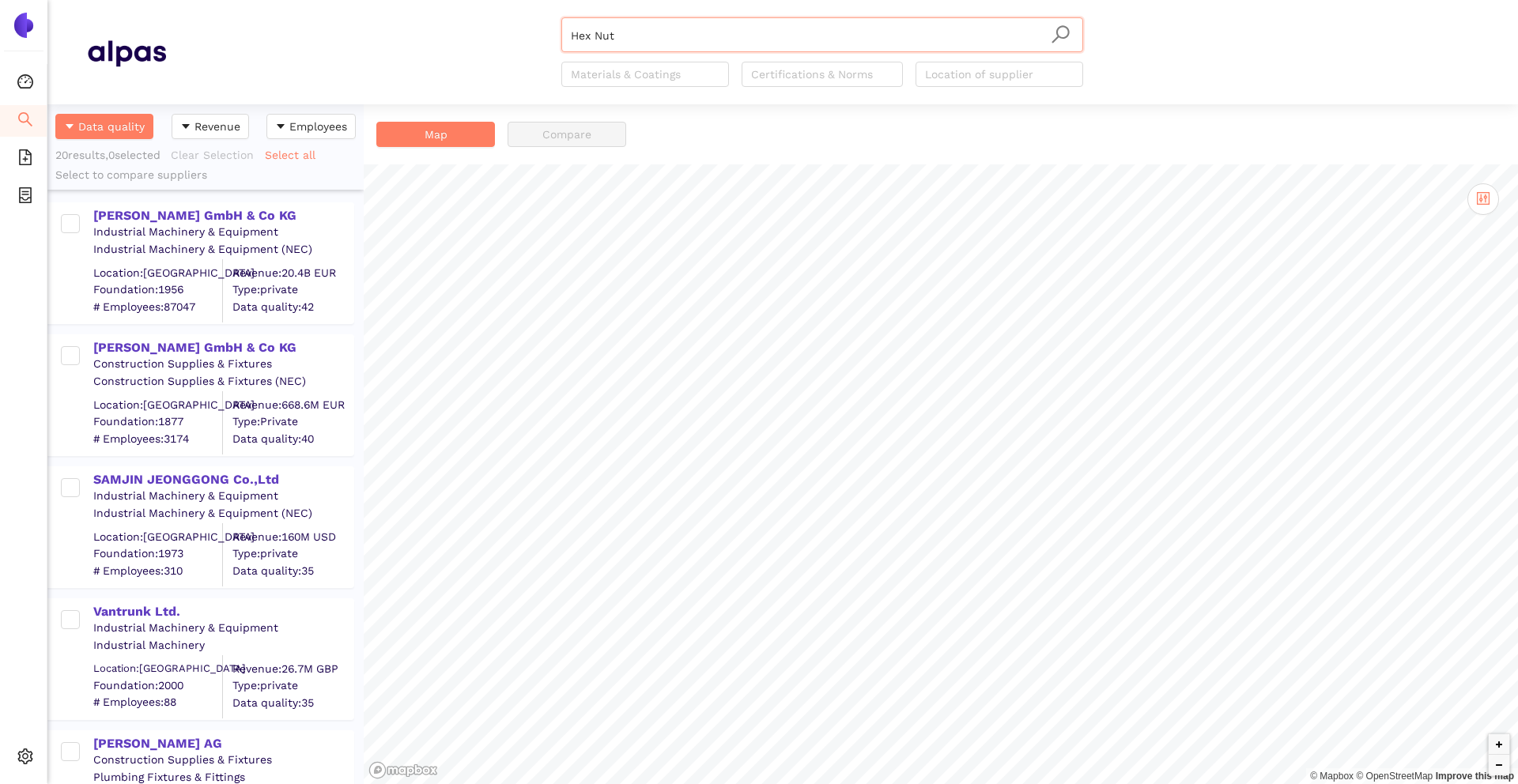
scroll to position [126, 0]
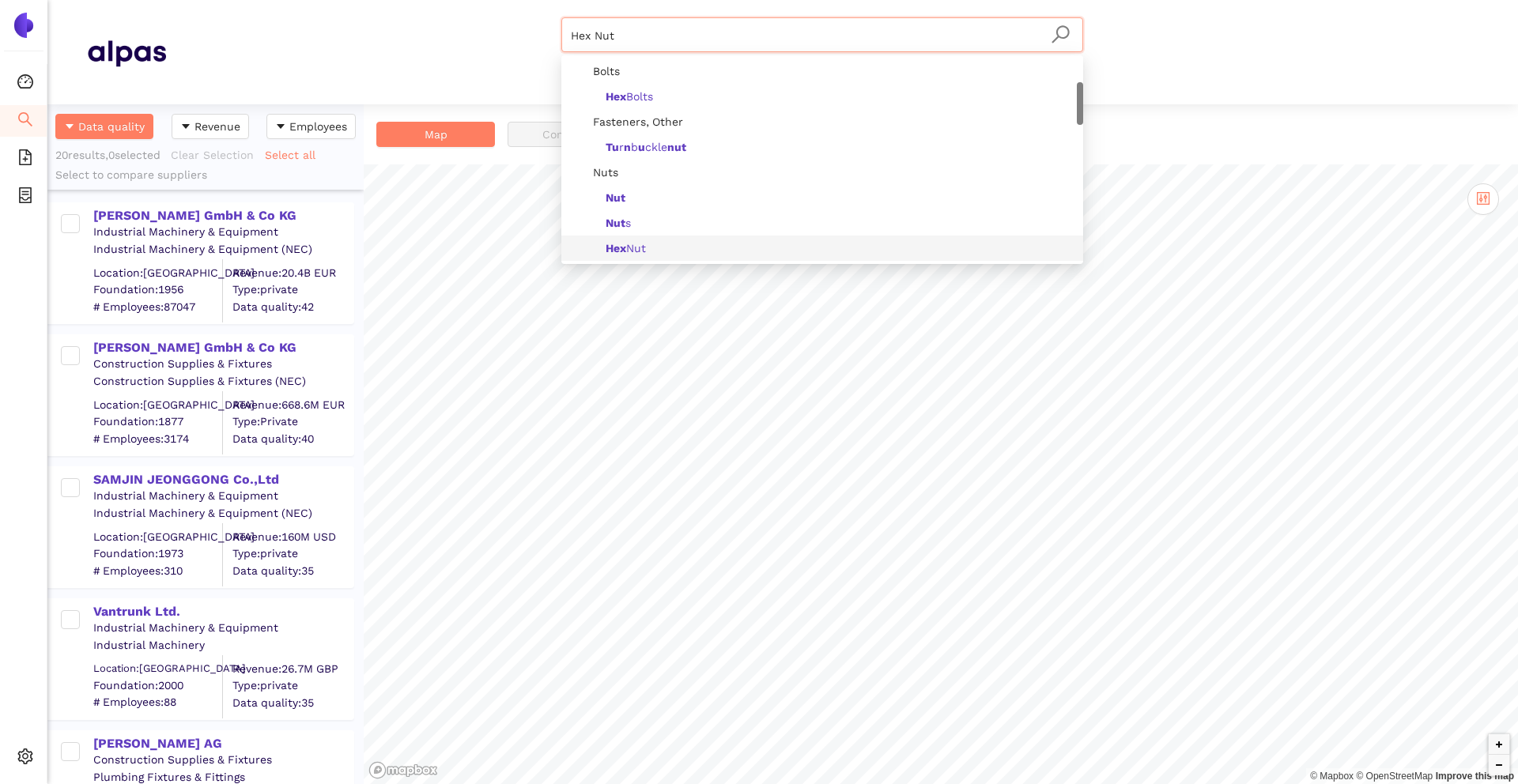
drag, startPoint x: 661, startPoint y: 32, endPoint x: 421, endPoint y: 38, distance: 240.1
click at [421, 38] on div "Hex Nut Materials & Coatings Certifications & Norms Location of supplier" at bounding box center [822, 52] width 1312 height 70
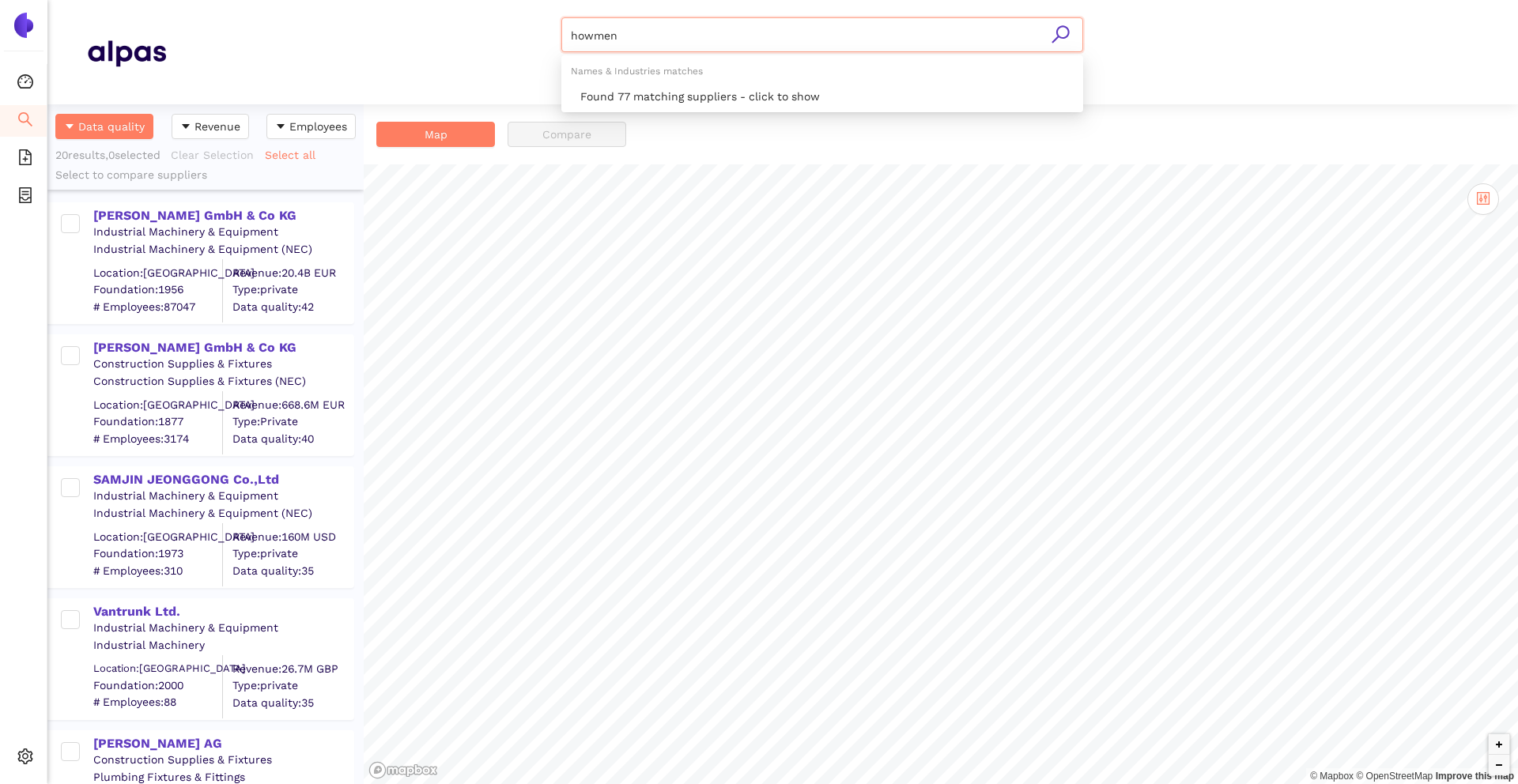
scroll to position [0, 0]
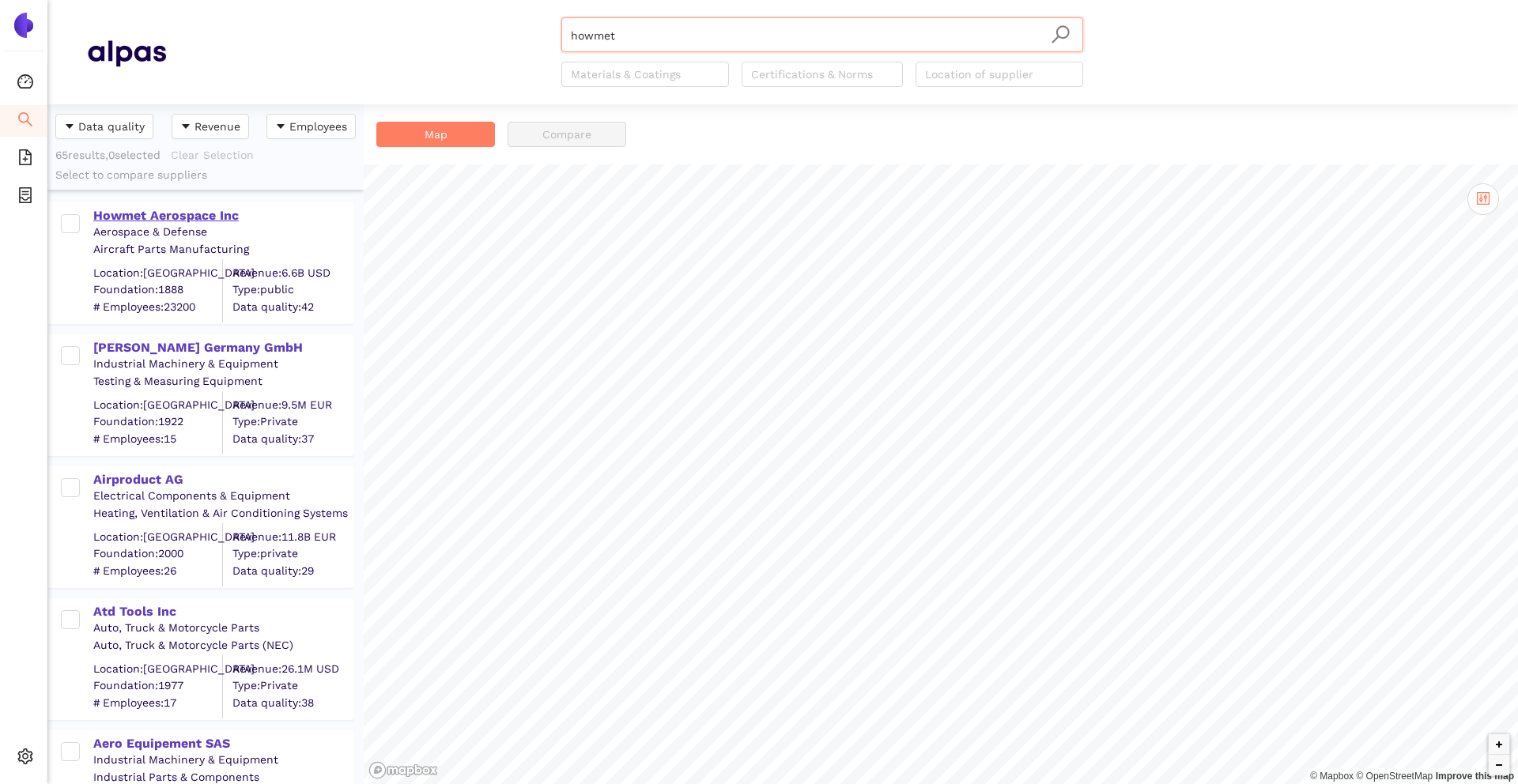
type input "howmet"
click at [148, 206] on div "Howmet Aerospace Inc" at bounding box center [223, 214] width 259 height 20
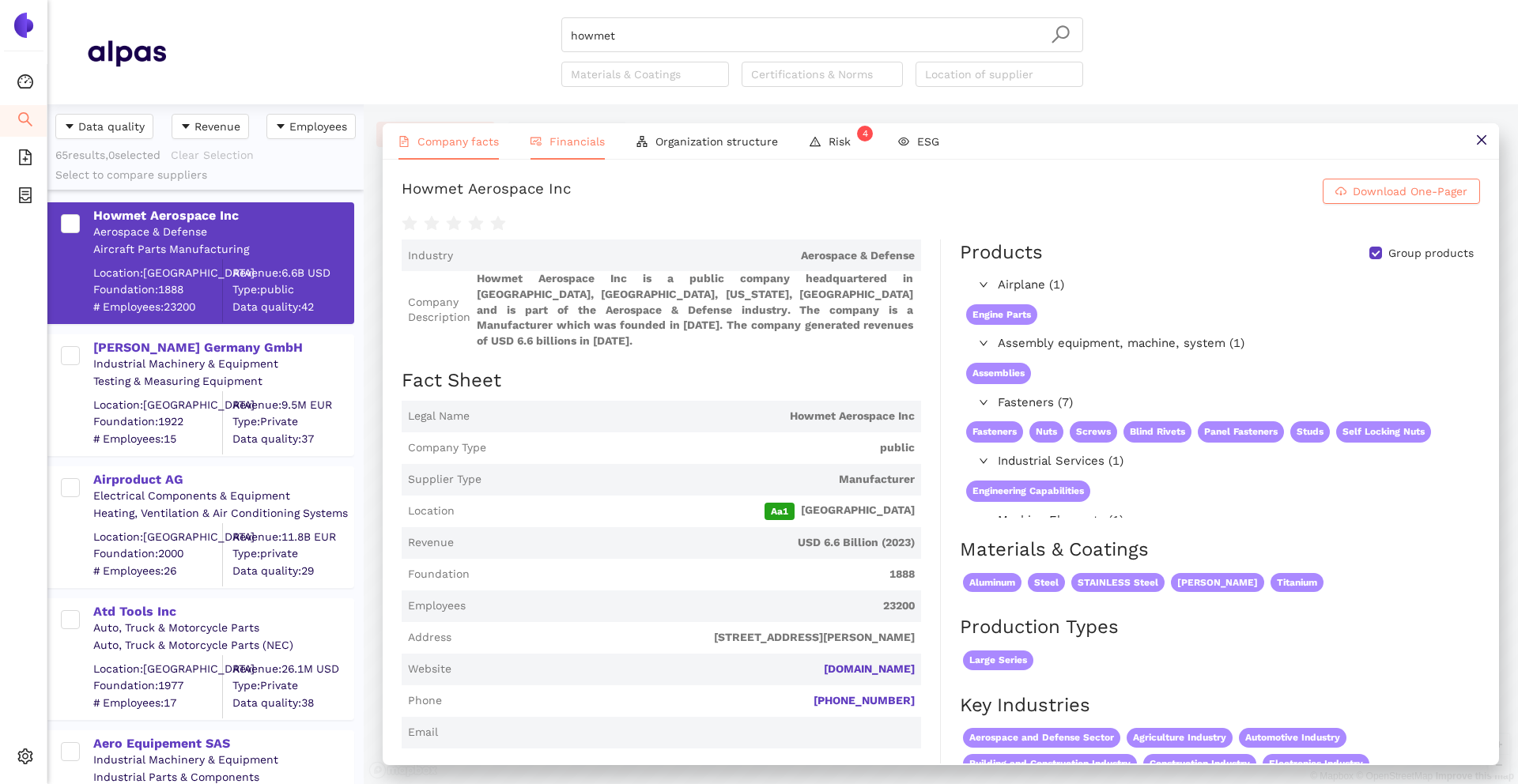
click at [577, 140] on span "Financials" at bounding box center [577, 142] width 55 height 13
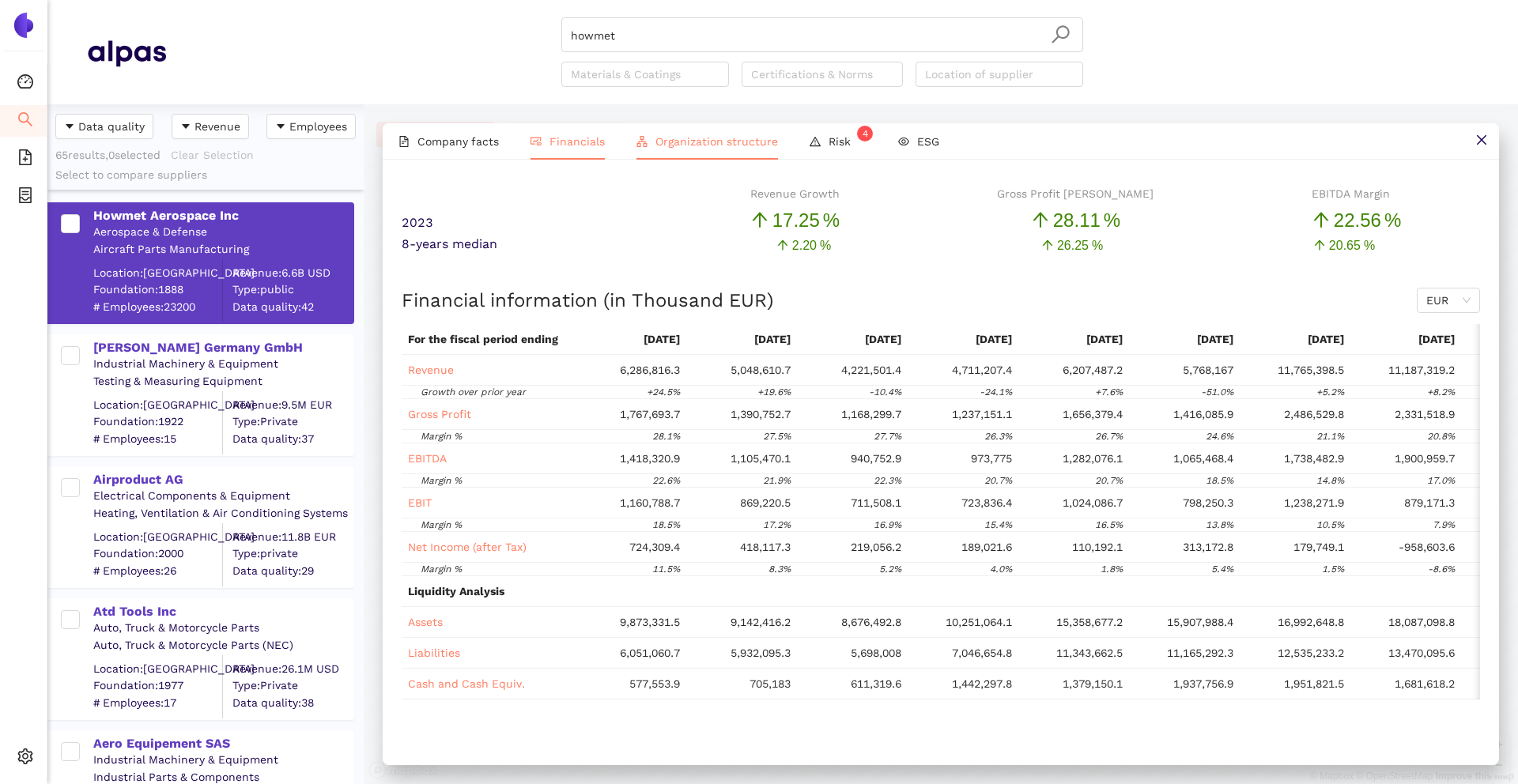
click at [681, 135] on span "Organization structure" at bounding box center [716, 142] width 122 height 13
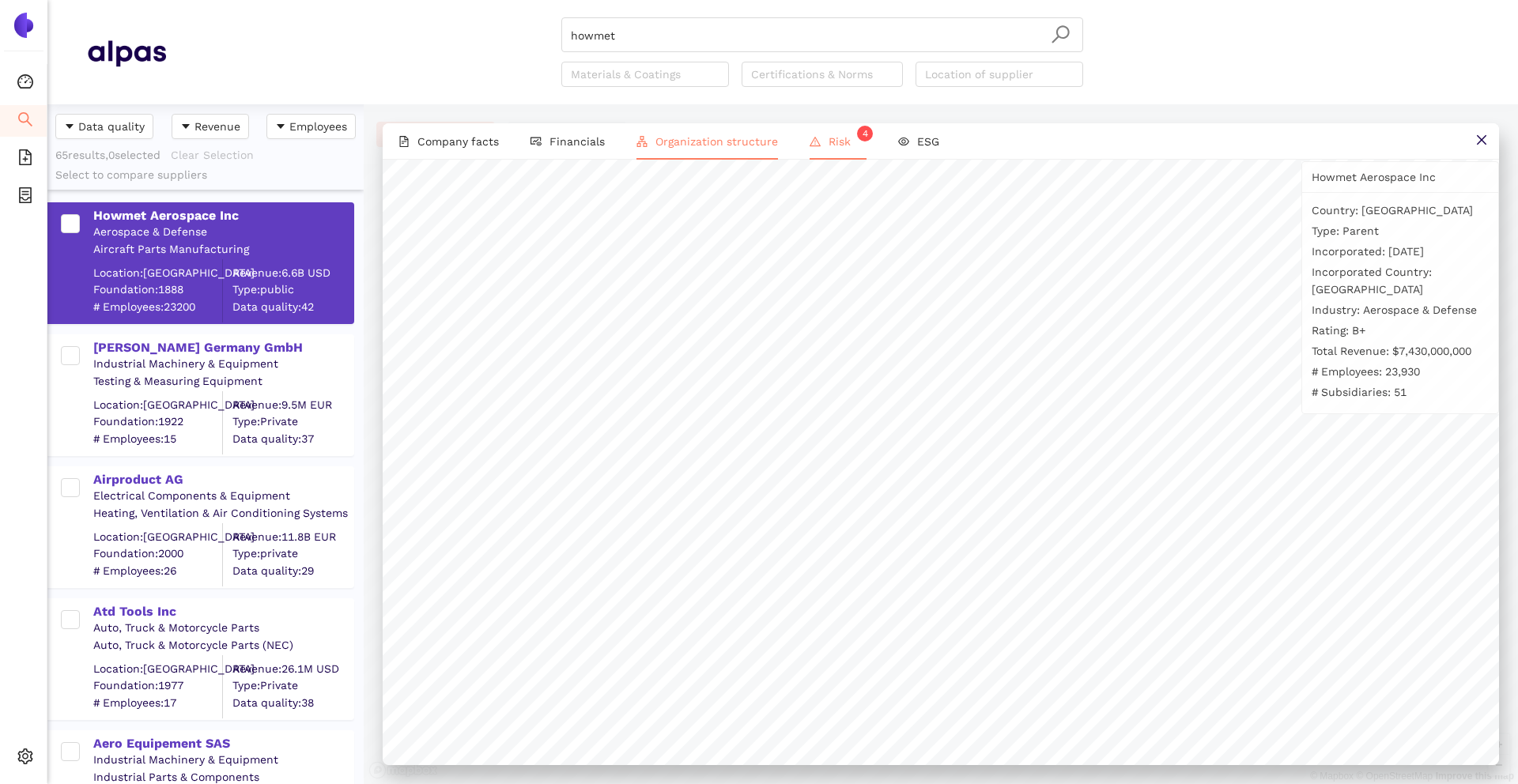
click at [809, 146] on icon "warning" at bounding box center [815, 142] width 11 height 11
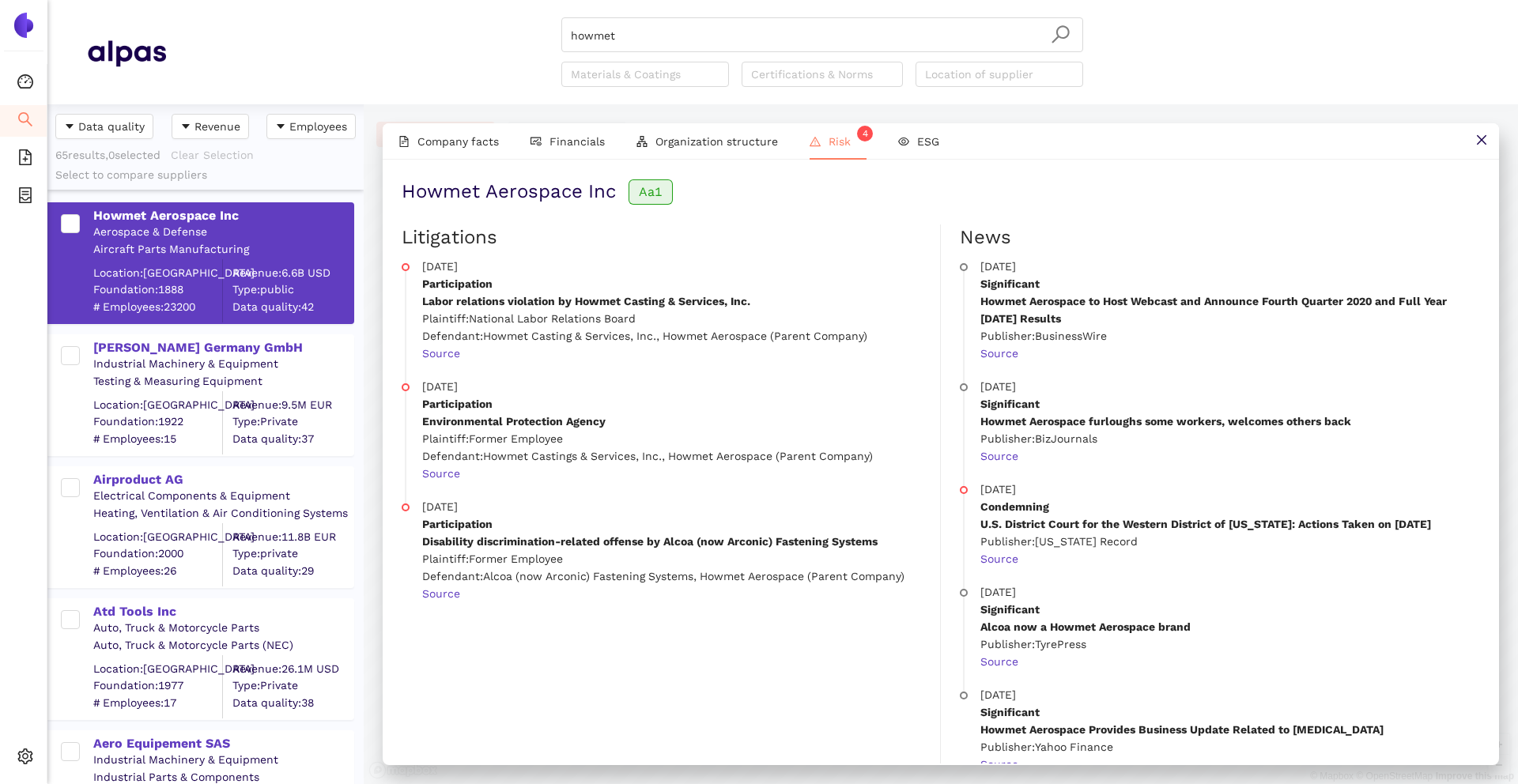
click at [820, 346] on p "Source" at bounding box center [672, 352] width 499 height 17
click at [902, 136] on icon "eye" at bounding box center [904, 142] width 11 height 11
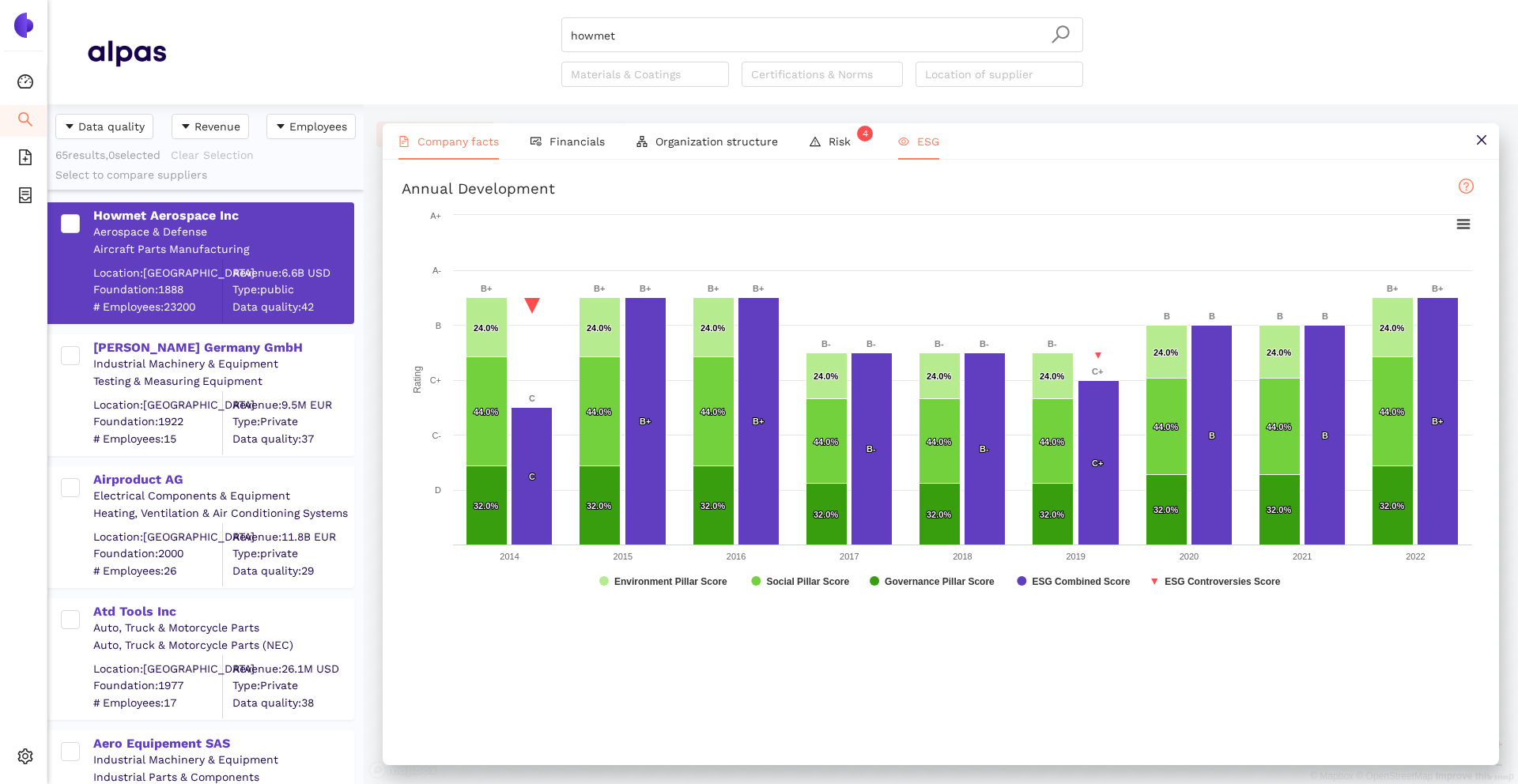
click at [461, 134] on li "Company facts" at bounding box center [448, 141] width 132 height 36
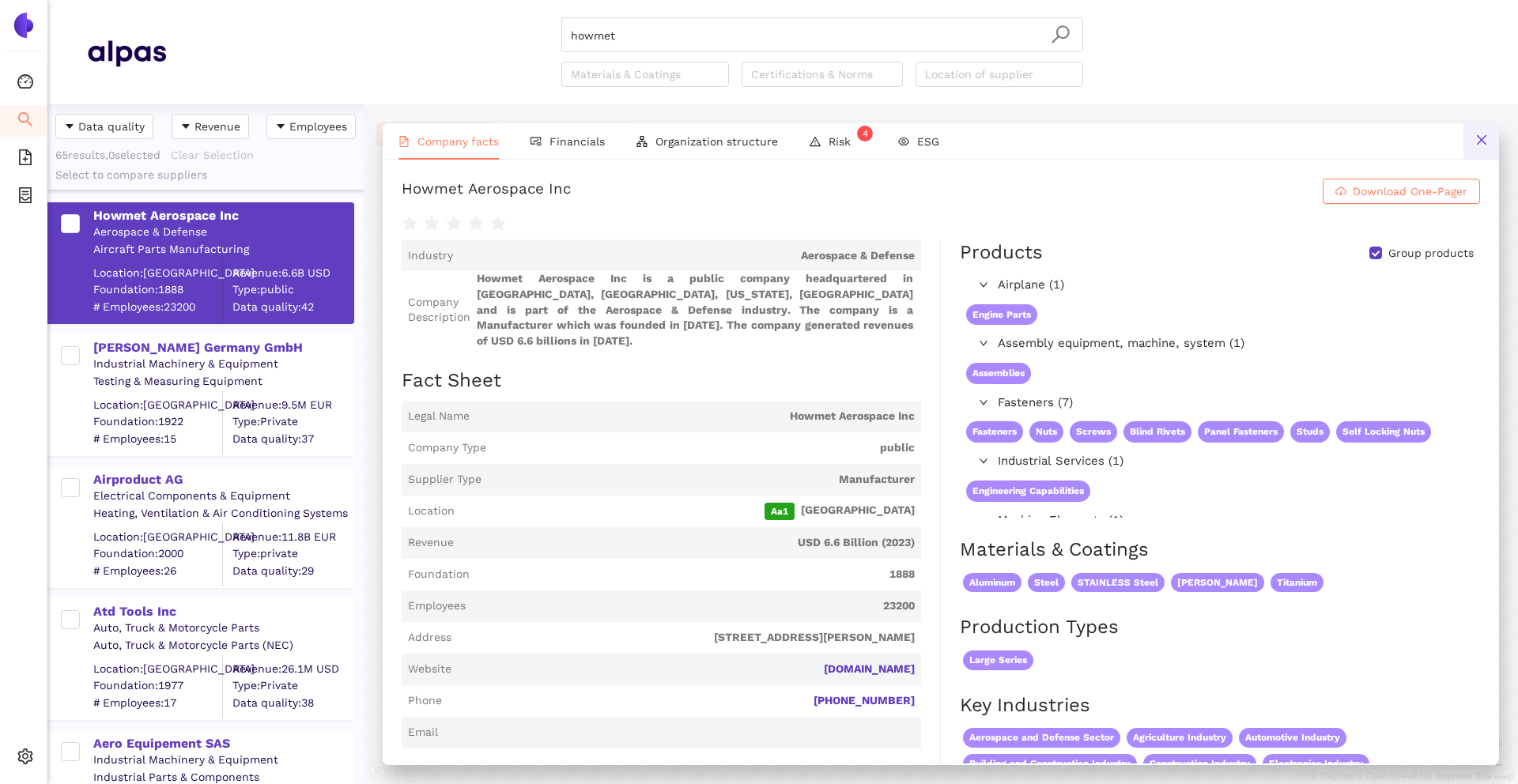
click at [1476, 143] on icon "close" at bounding box center [1482, 140] width 13 height 13
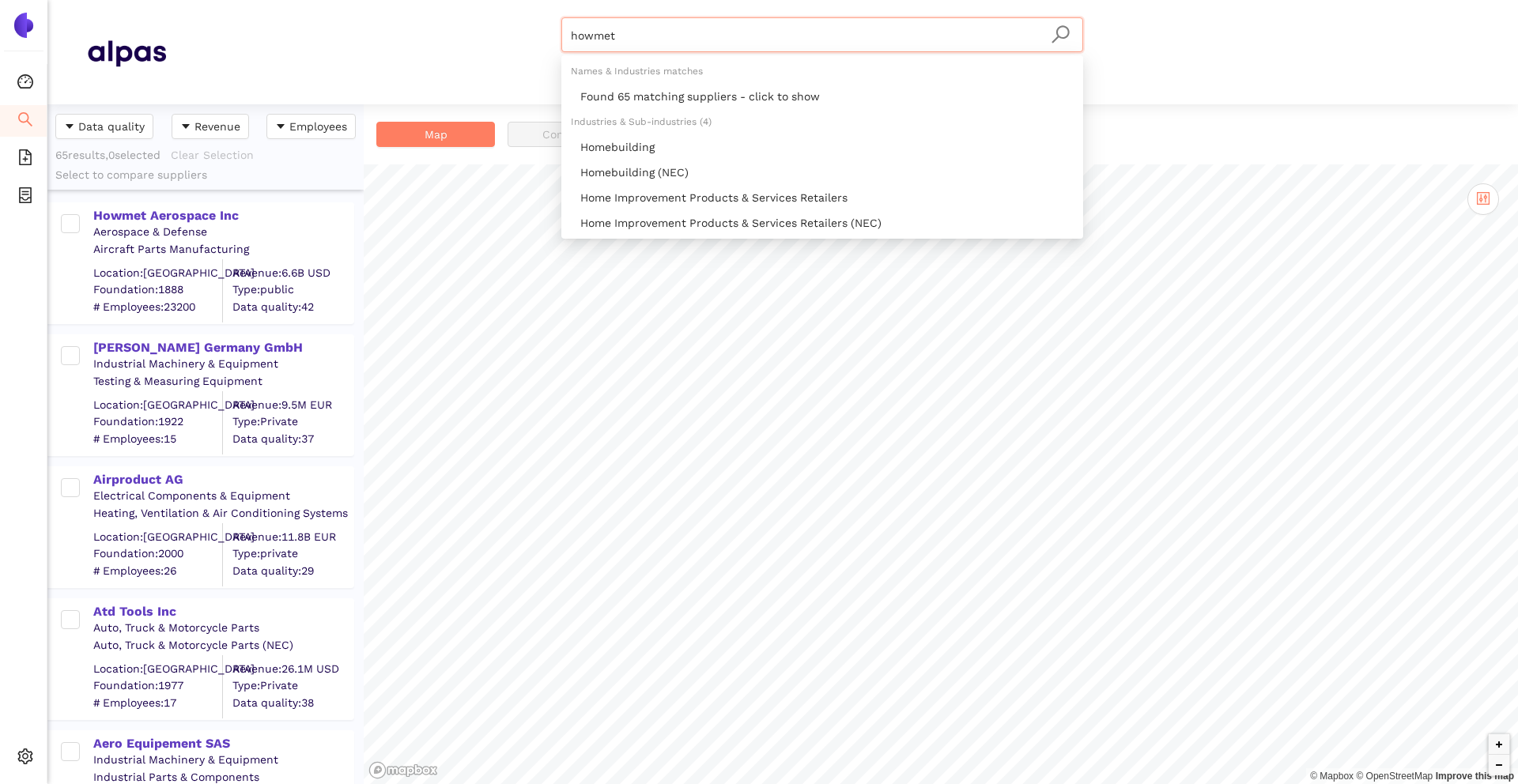
drag, startPoint x: 666, startPoint y: 42, endPoint x: 540, endPoint y: 19, distance: 128.1
click at [540, 19] on div "howmet Materials & Coatings Certifications & Norms Location of supplier" at bounding box center [822, 52] width 1312 height 70
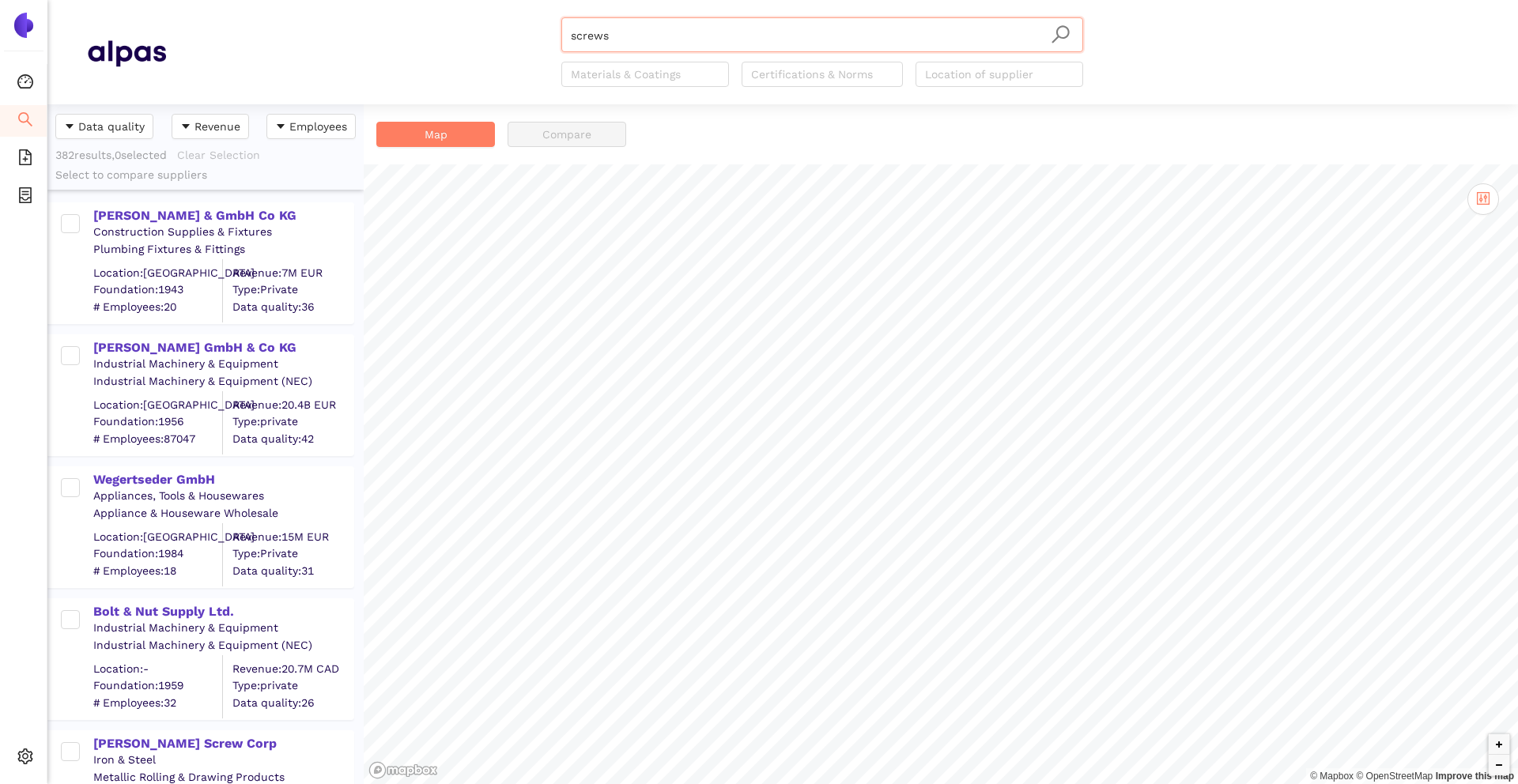
click at [615, 43] on input "screws" at bounding box center [822, 35] width 503 height 35
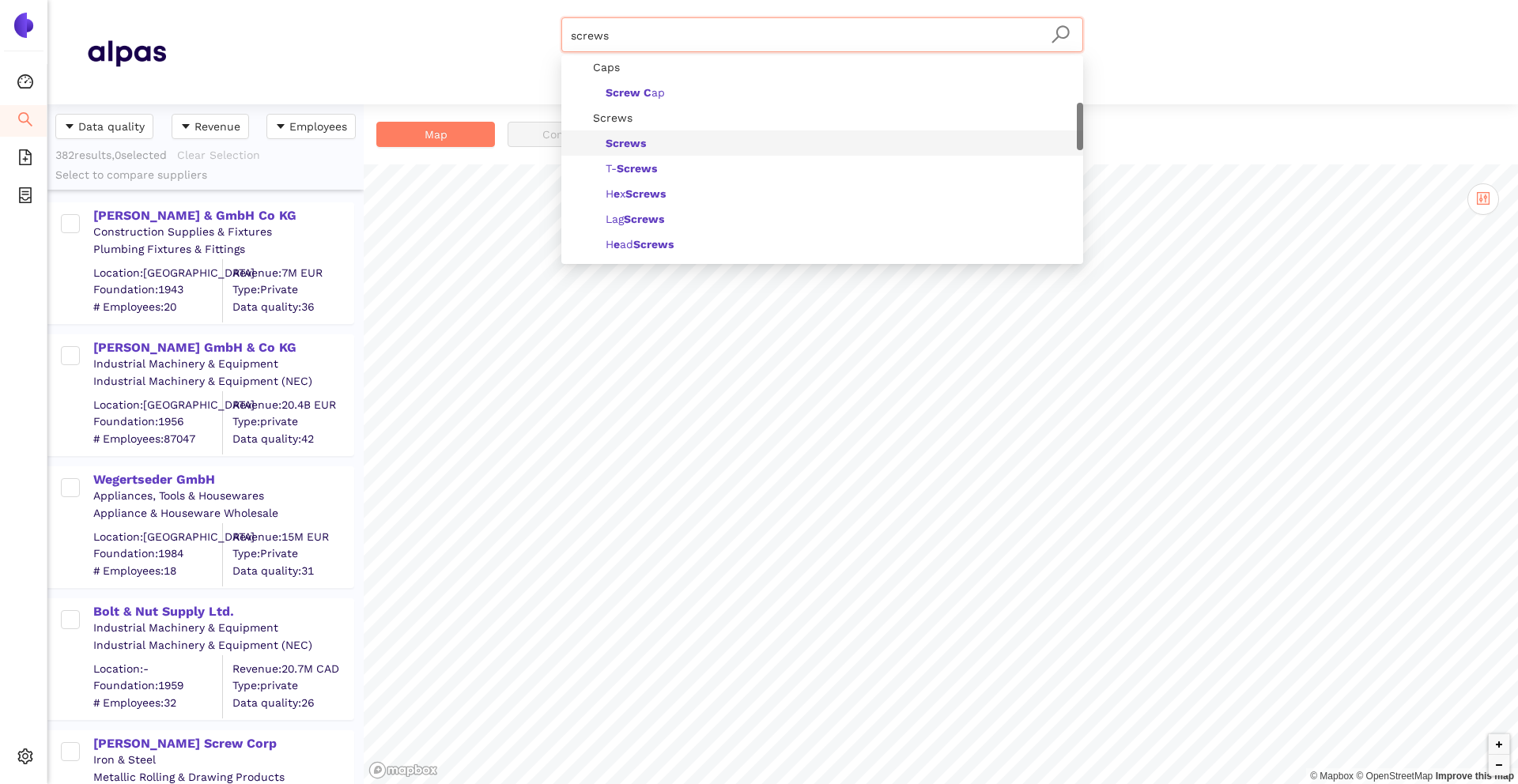
scroll to position [206, 0]
click at [640, 163] on b "Screws" at bounding box center [637, 169] width 41 height 13
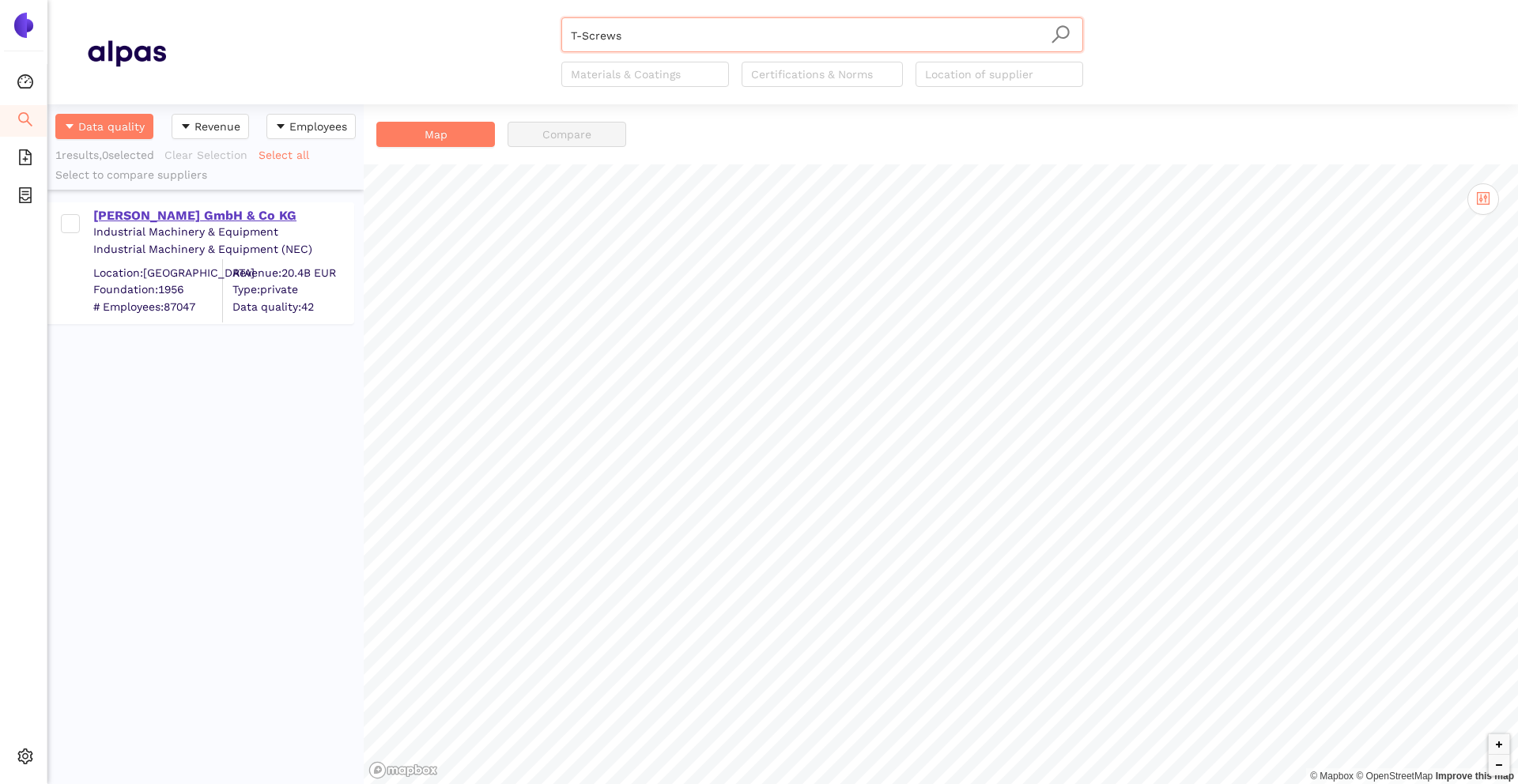
type input "T-Screws"
click at [250, 208] on div "[PERSON_NAME] GmbH & Co KG" at bounding box center [223, 215] width 259 height 17
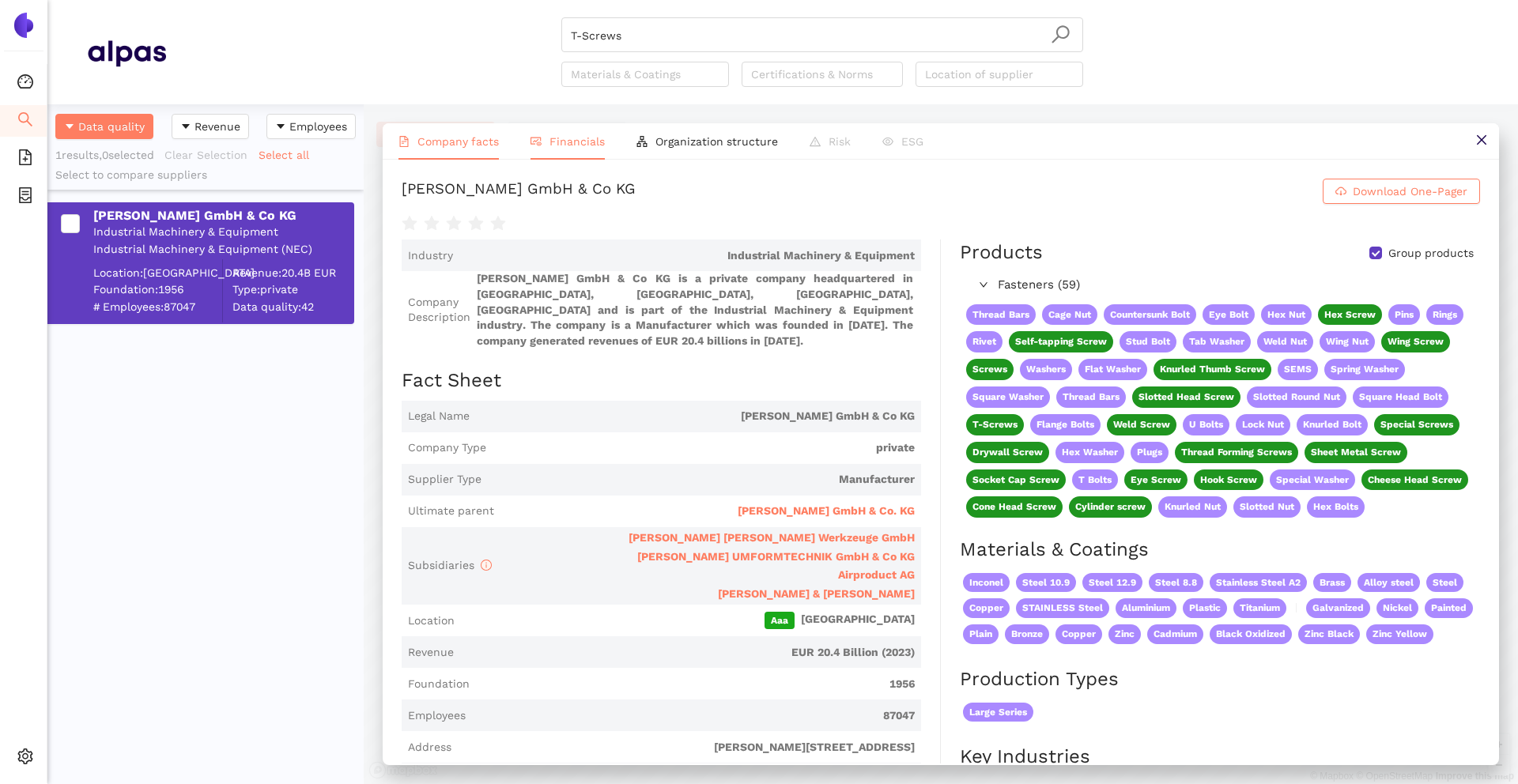
click at [600, 151] on li "Financials" at bounding box center [567, 141] width 106 height 36
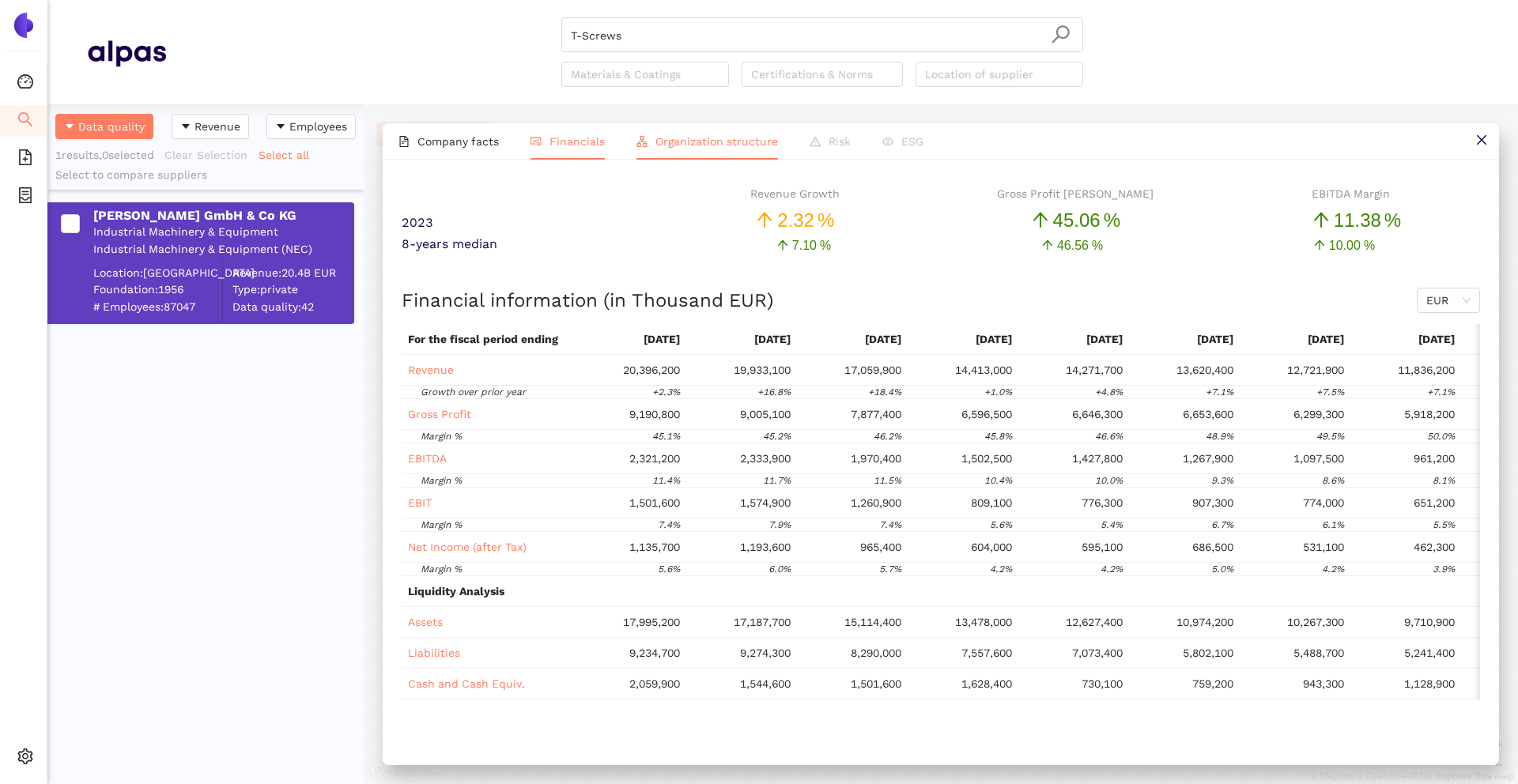
click at [657, 150] on li "Organization structure" at bounding box center [707, 141] width 173 height 36
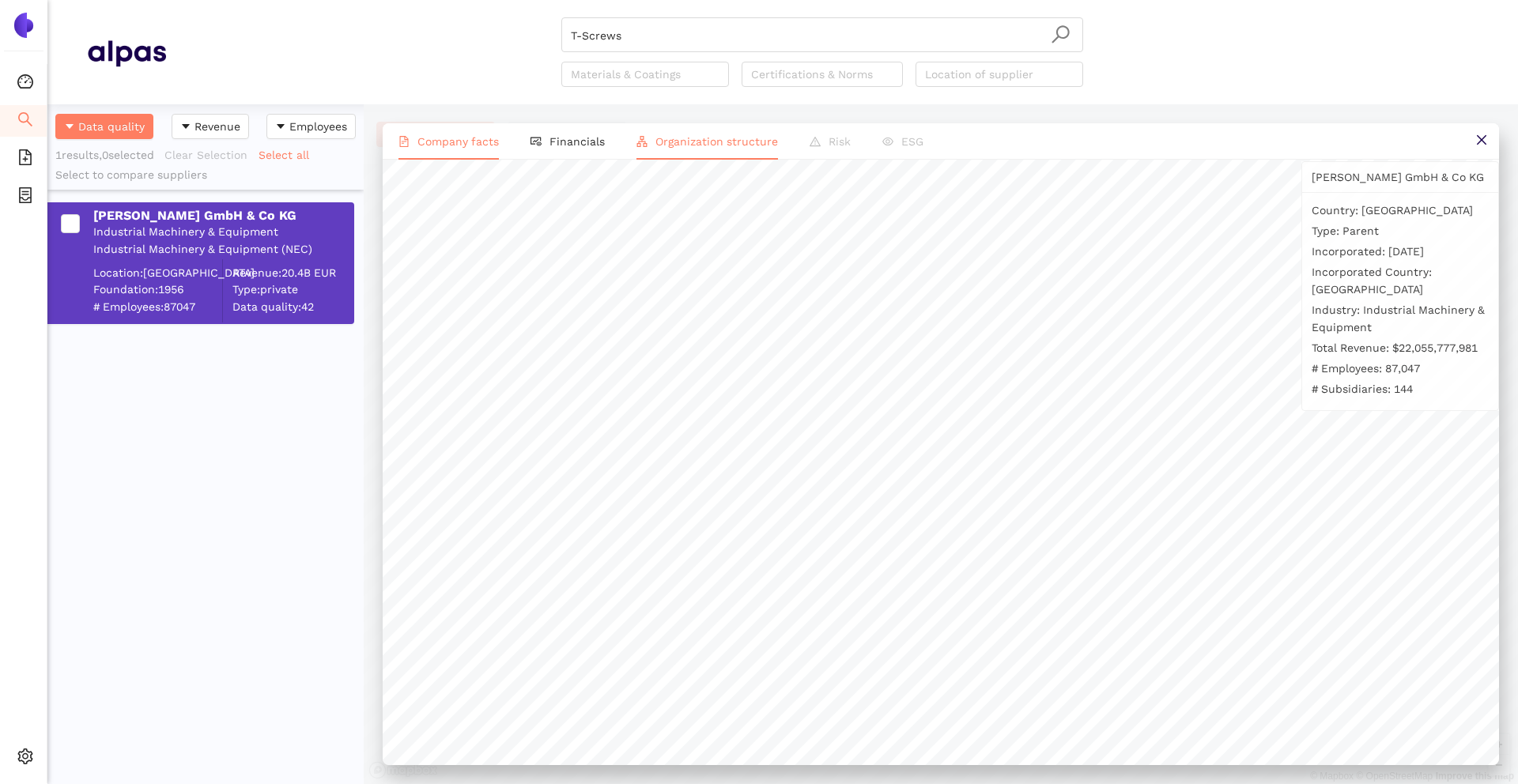
click at [498, 143] on li "Company facts" at bounding box center [448, 141] width 132 height 36
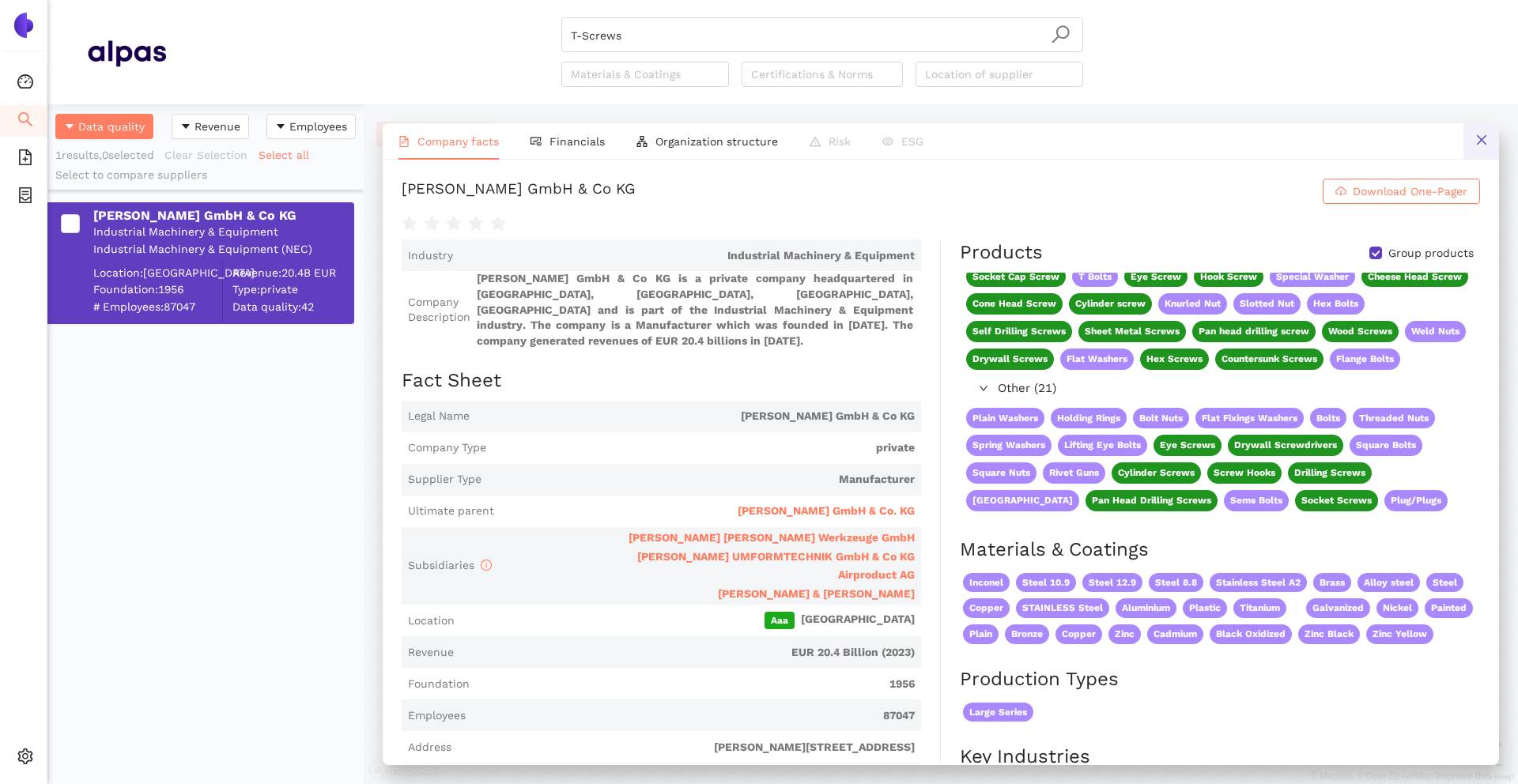
click at [1475, 139] on icon "close" at bounding box center [1482, 140] width 13 height 13
